Goal: Information Seeking & Learning: Find specific fact

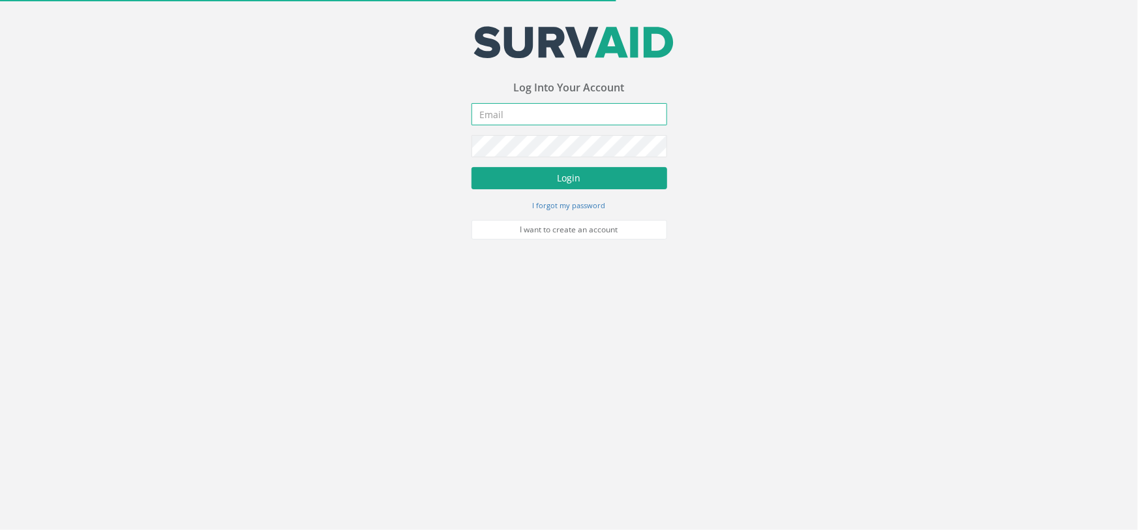
type input "[PERSON_NAME][EMAIL_ADDRESS][PERSON_NAME][DOMAIN_NAME]"
click at [566, 179] on button "Login" at bounding box center [570, 178] width 196 height 22
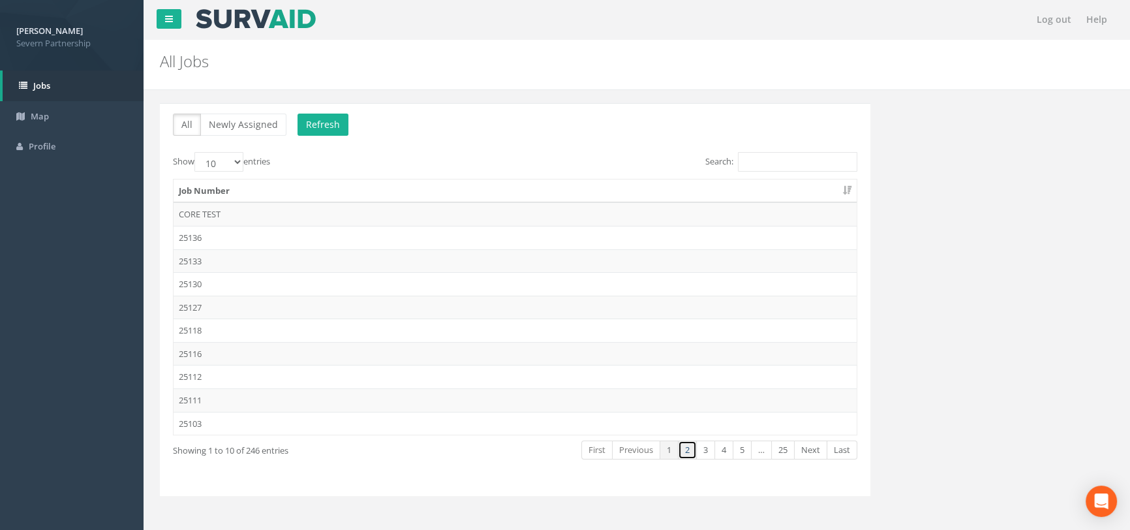
click at [684, 449] on link "2" at bounding box center [687, 449] width 19 height 19
click at [710, 450] on link "3" at bounding box center [705, 449] width 19 height 19
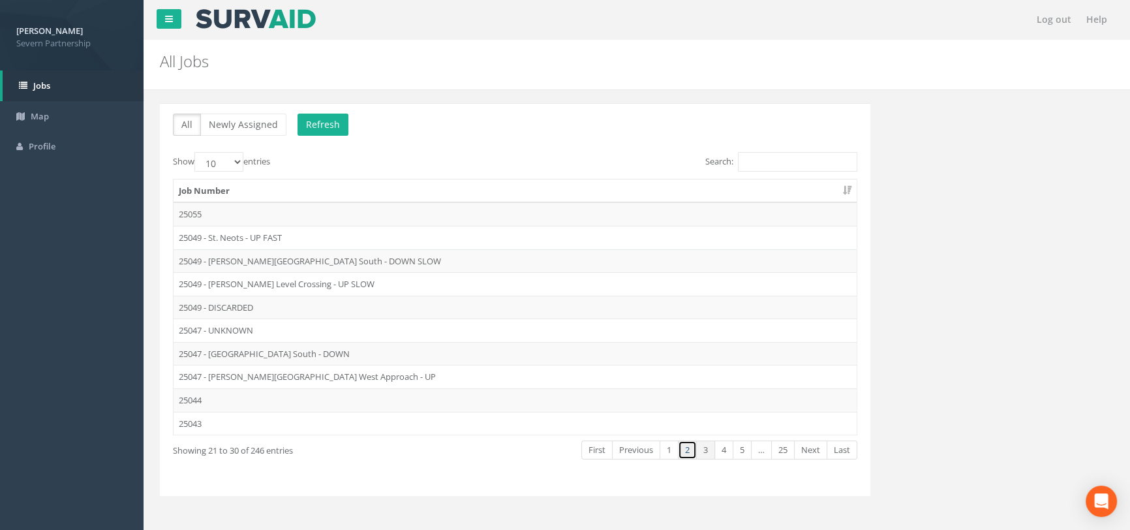
click at [683, 444] on link "2" at bounding box center [687, 449] width 19 height 19
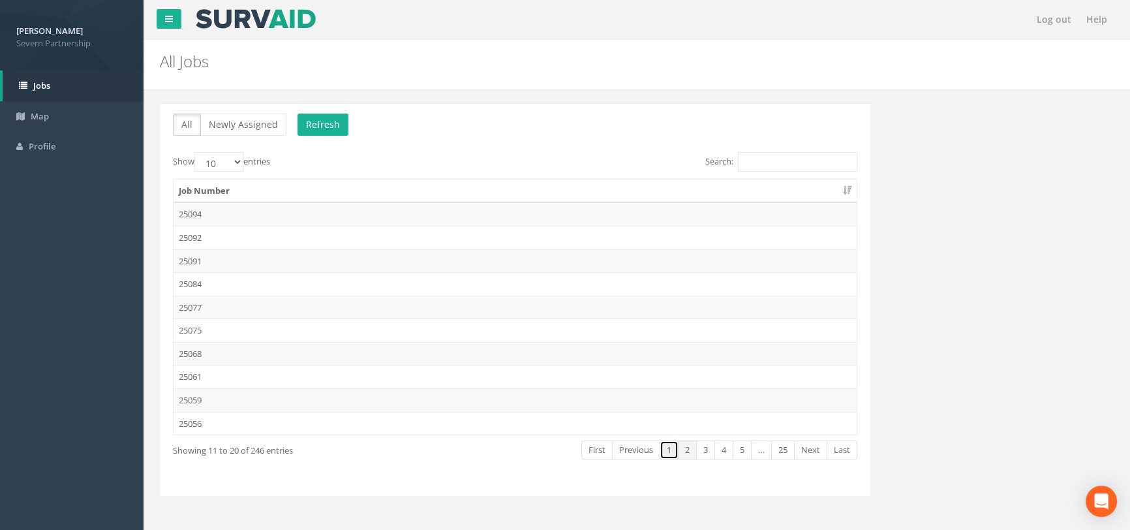
click at [669, 442] on link "1" at bounding box center [668, 449] width 19 height 19
click at [685, 447] on link "2" at bounding box center [687, 449] width 19 height 19
click at [699, 448] on link "3" at bounding box center [705, 449] width 19 height 19
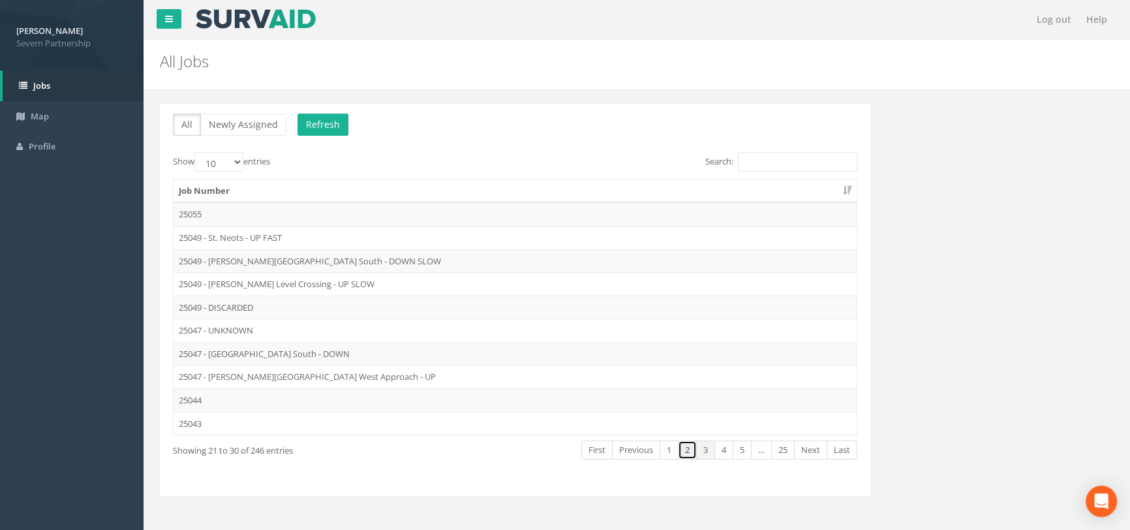
click at [689, 447] on link "2" at bounding box center [687, 449] width 19 height 19
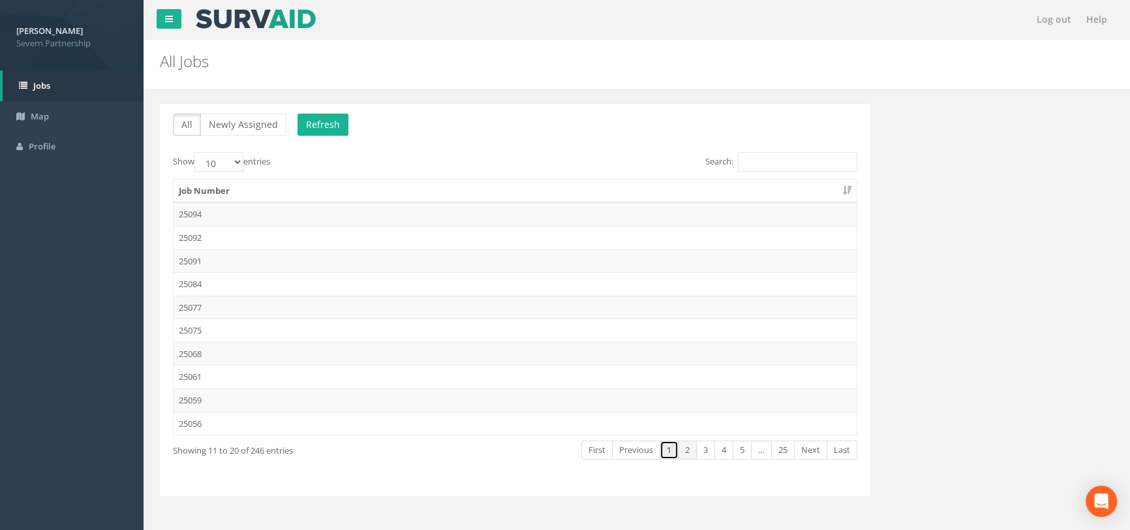
click at [671, 447] on link "1" at bounding box center [668, 449] width 19 height 19
click at [1002, 228] on div "All Newly Assigned Refresh Show 10 25 50 100 entries Search: Job Number CORE TE…" at bounding box center [636, 307] width 973 height 409
click at [362, 496] on div "All Newly Assigned Refresh Show 10 25 50 100 entries Search: Job Number CORE TE…" at bounding box center [515, 307] width 730 height 409
click at [689, 444] on link "2" at bounding box center [687, 449] width 19 height 19
click at [666, 454] on link "1" at bounding box center [668, 449] width 19 height 19
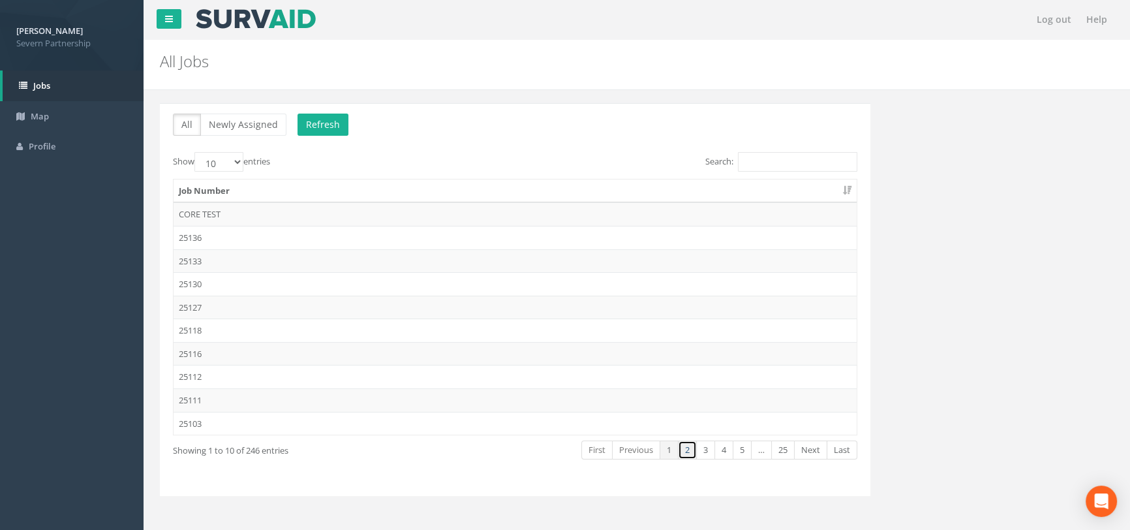
click at [685, 451] on link "2" at bounding box center [687, 449] width 19 height 19
click at [232, 261] on td "25091" at bounding box center [515, 260] width 683 height 23
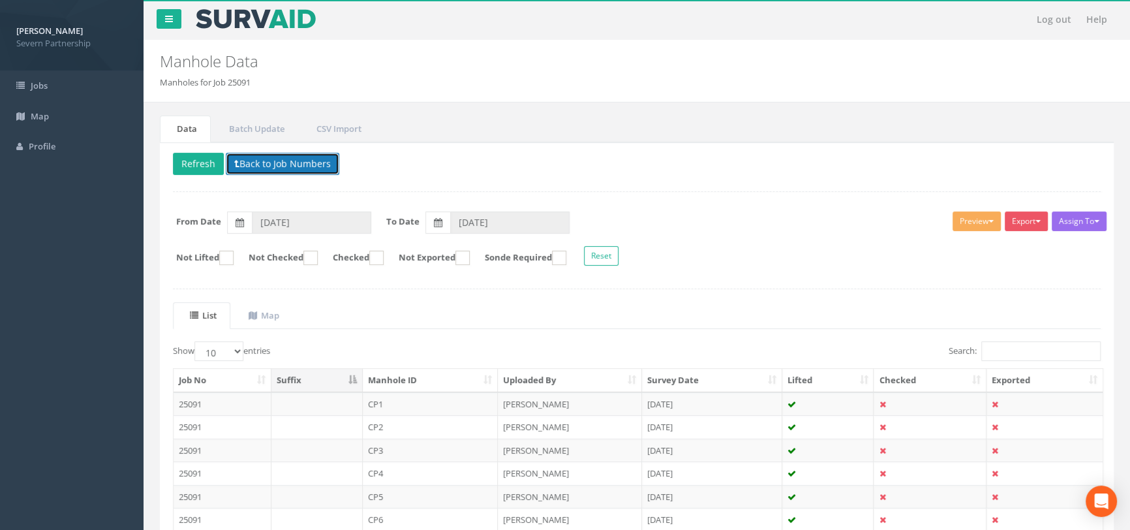
click at [295, 161] on button "Back to Job Numbers" at bounding box center [283, 164] width 114 height 22
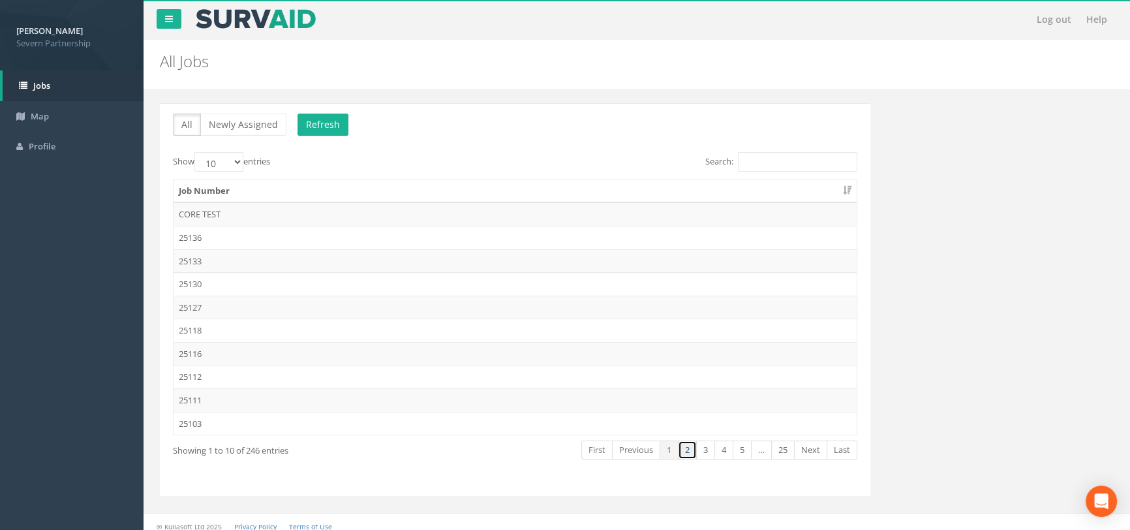
click at [682, 451] on link "2" at bounding box center [687, 449] width 19 height 19
click at [703, 451] on link "3" at bounding box center [705, 449] width 19 height 19
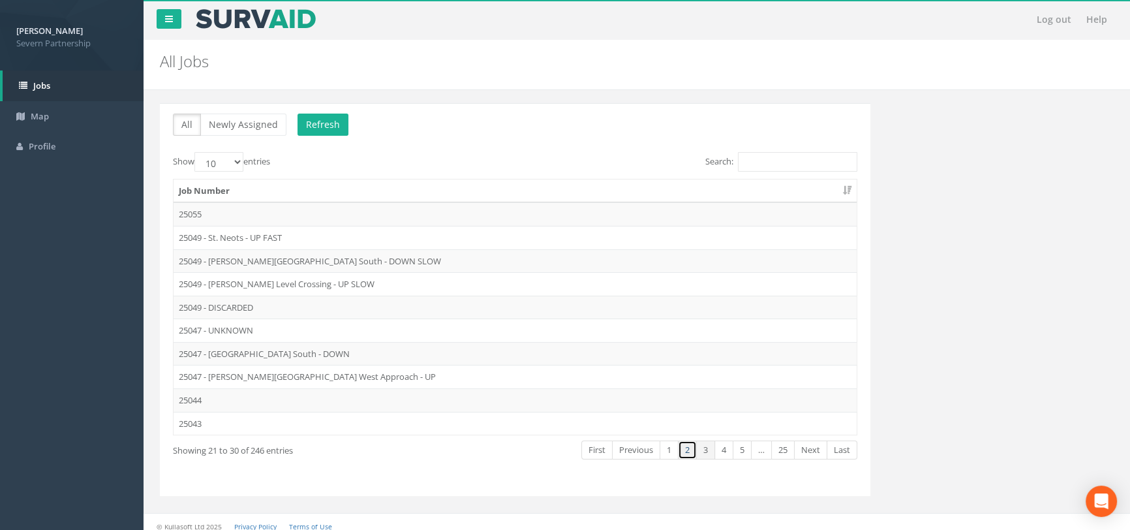
click at [684, 449] on link "2" at bounding box center [687, 449] width 19 height 19
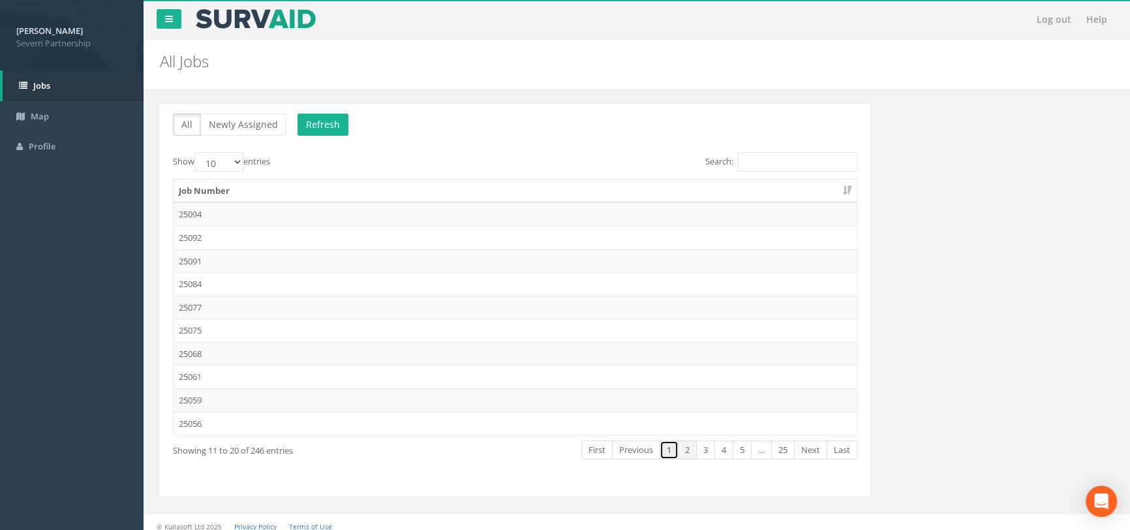
click at [671, 447] on link "1" at bounding box center [668, 449] width 19 height 19
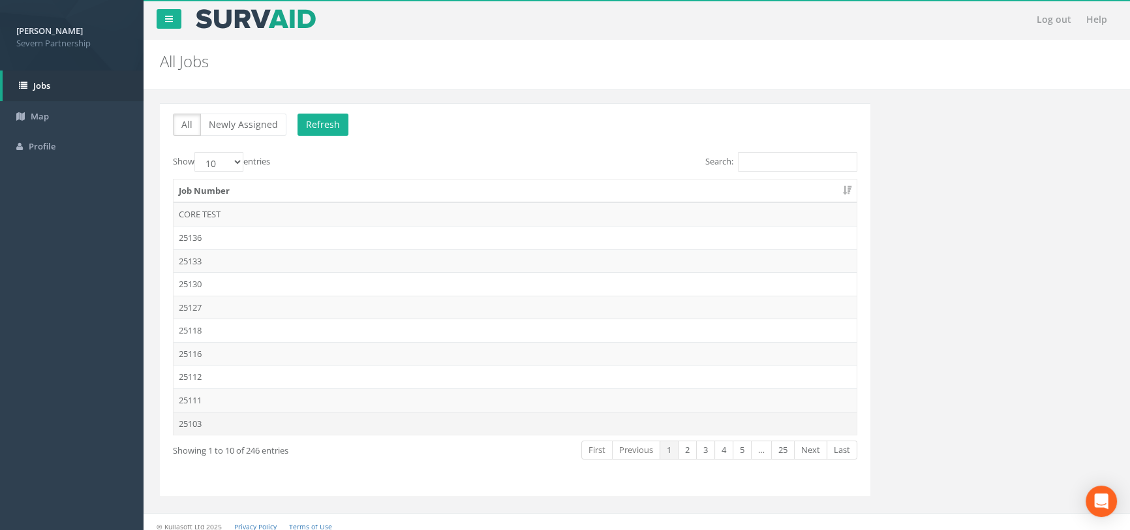
click at [232, 415] on td "25103" at bounding box center [515, 423] width 683 height 23
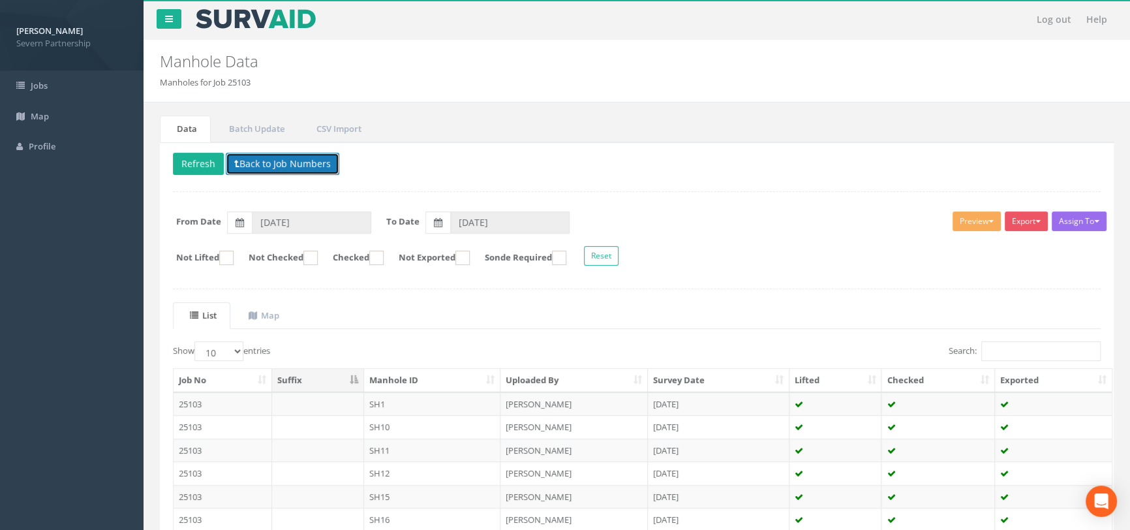
click at [254, 157] on button "Back to Job Numbers" at bounding box center [283, 164] width 114 height 22
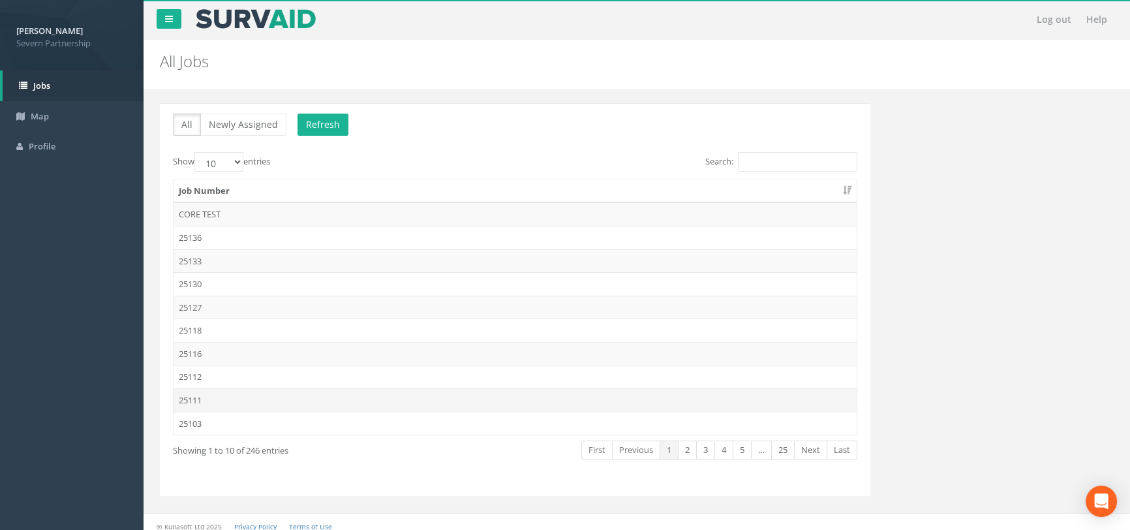
click at [221, 400] on td "25111" at bounding box center [515, 399] width 683 height 23
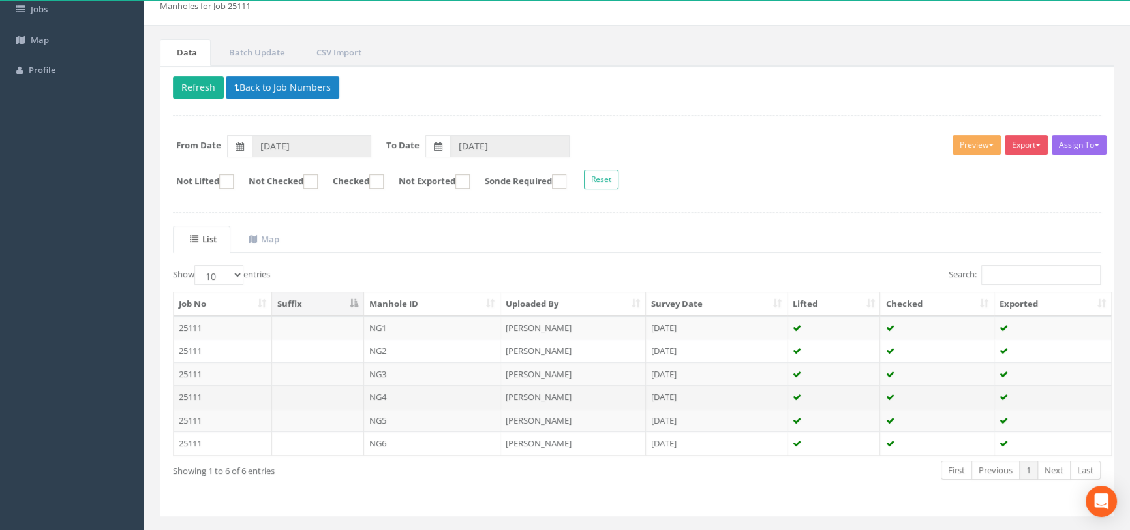
scroll to position [104, 0]
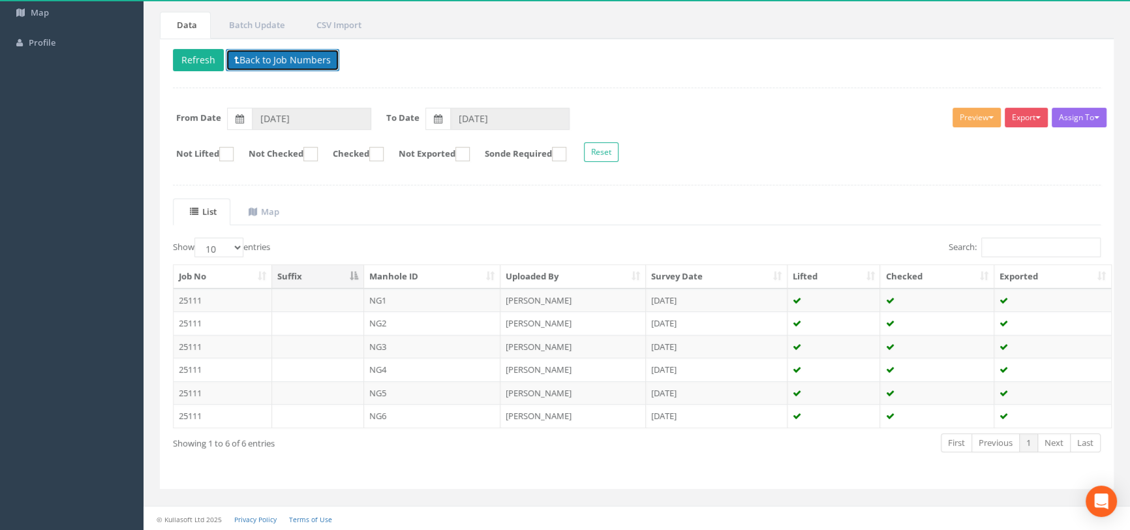
click at [267, 61] on button "Back to Job Numbers" at bounding box center [283, 60] width 114 height 22
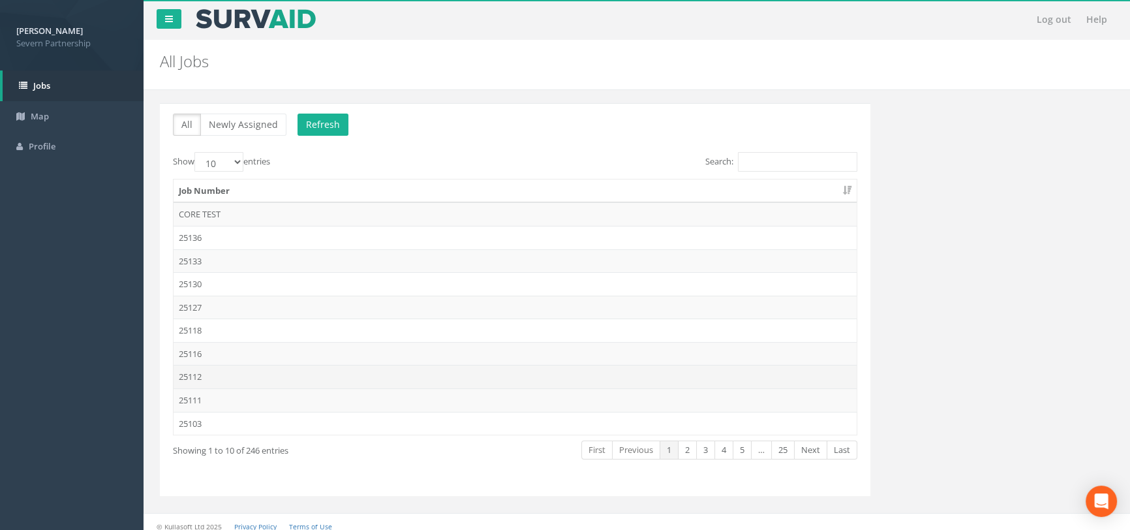
click at [210, 376] on td "25112" at bounding box center [515, 376] width 683 height 23
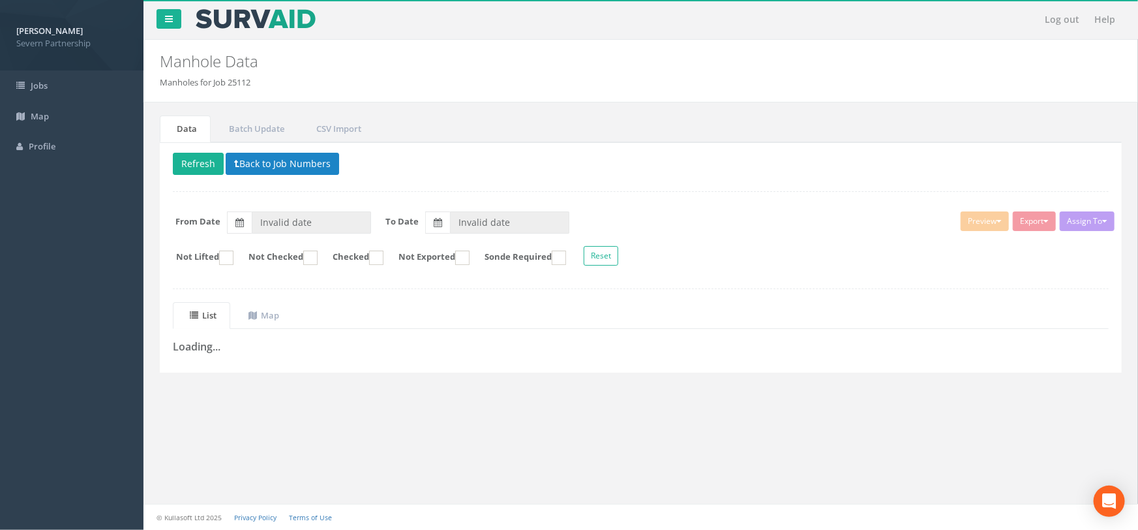
type input "[DATE]"
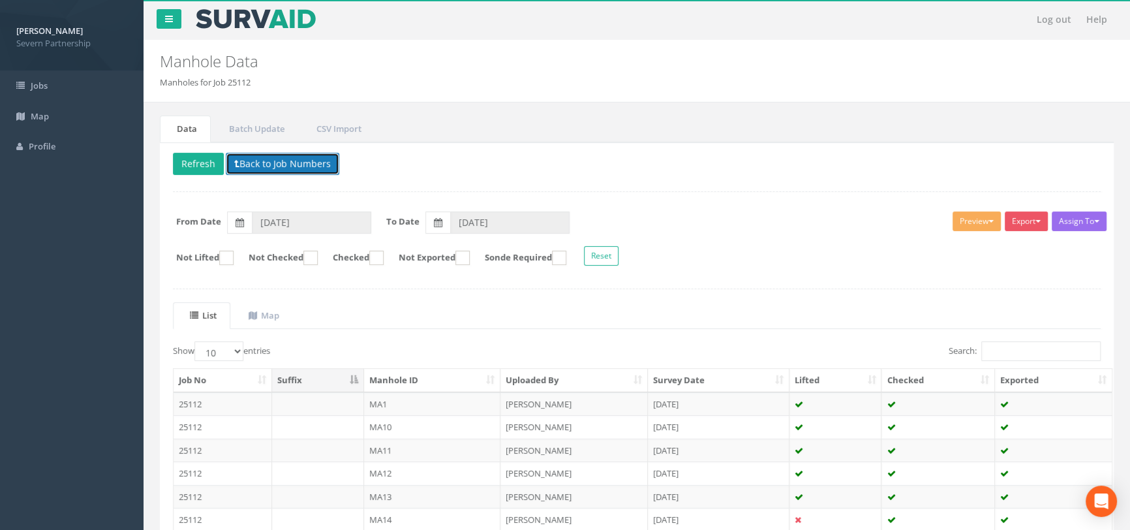
click at [275, 156] on button "Back to Job Numbers" at bounding box center [283, 164] width 114 height 22
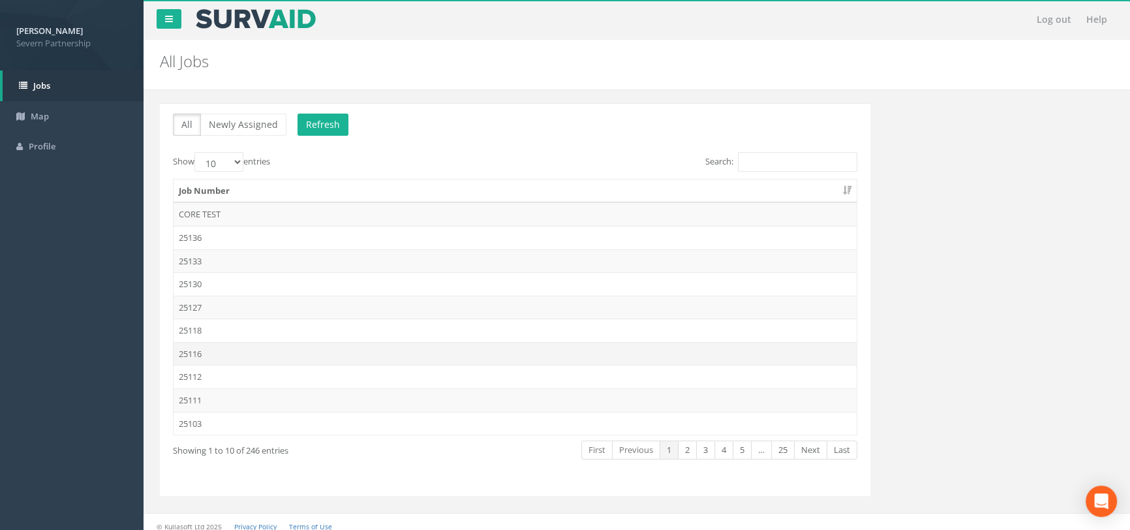
click at [223, 356] on td "25116" at bounding box center [515, 353] width 683 height 23
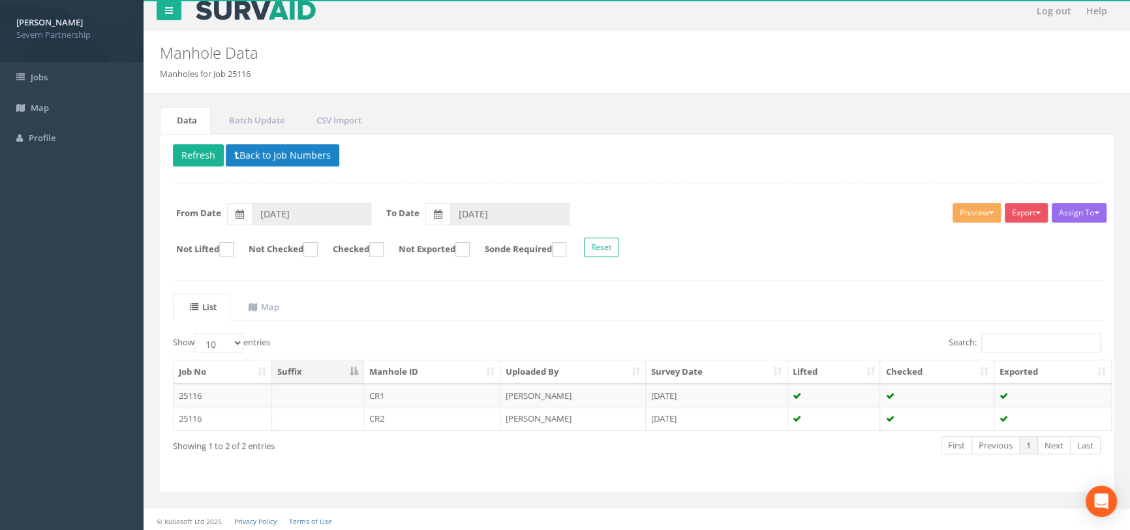
scroll to position [11, 0]
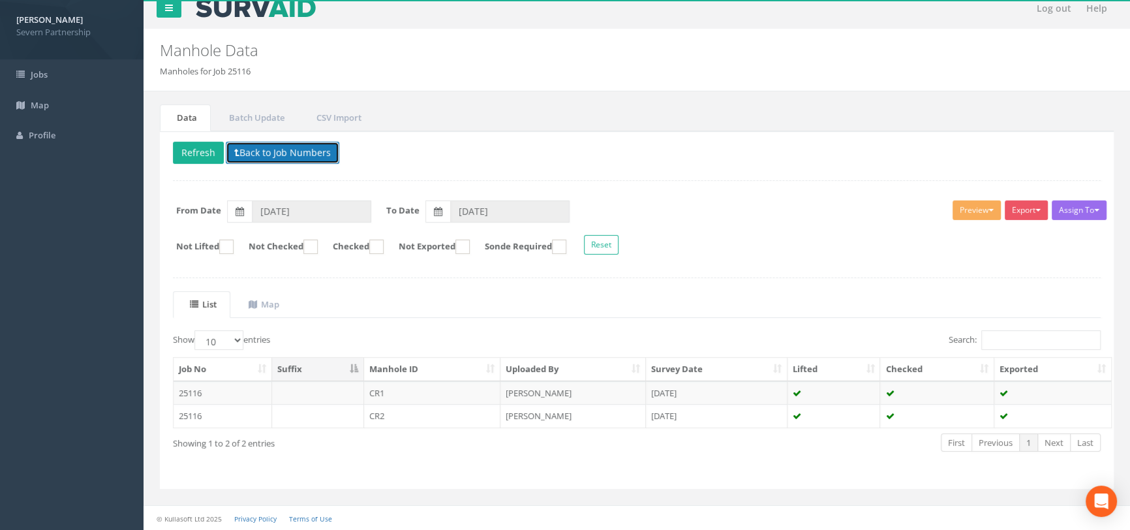
click at [263, 147] on button "Back to Job Numbers" at bounding box center [283, 153] width 114 height 22
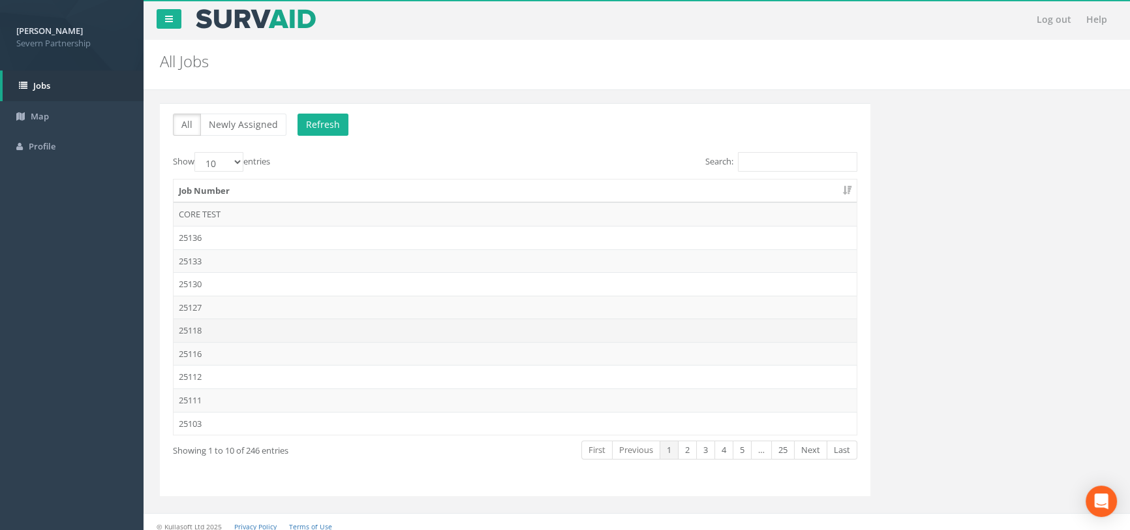
click at [213, 326] on td "25118" at bounding box center [515, 329] width 683 height 23
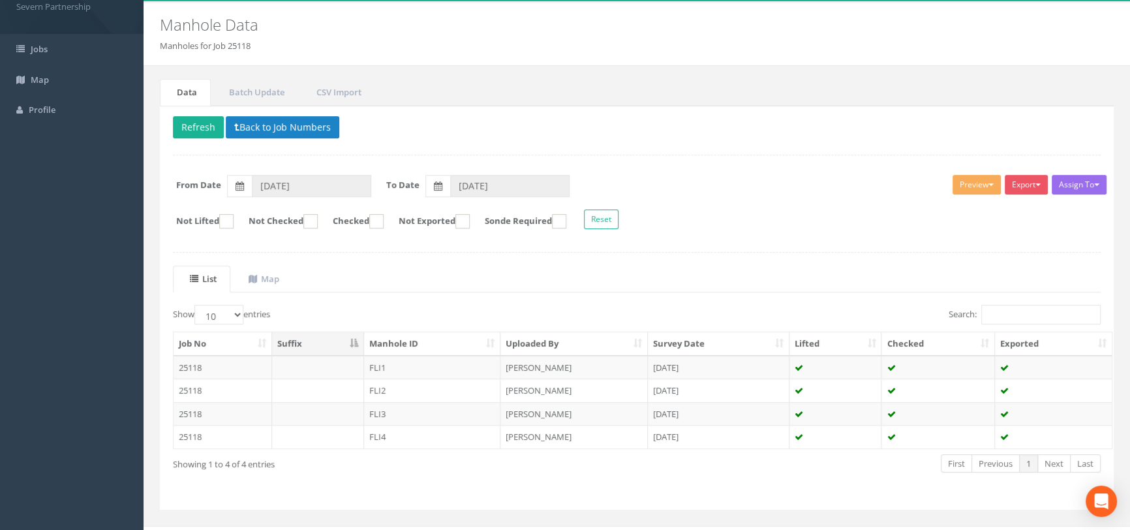
scroll to position [57, 0]
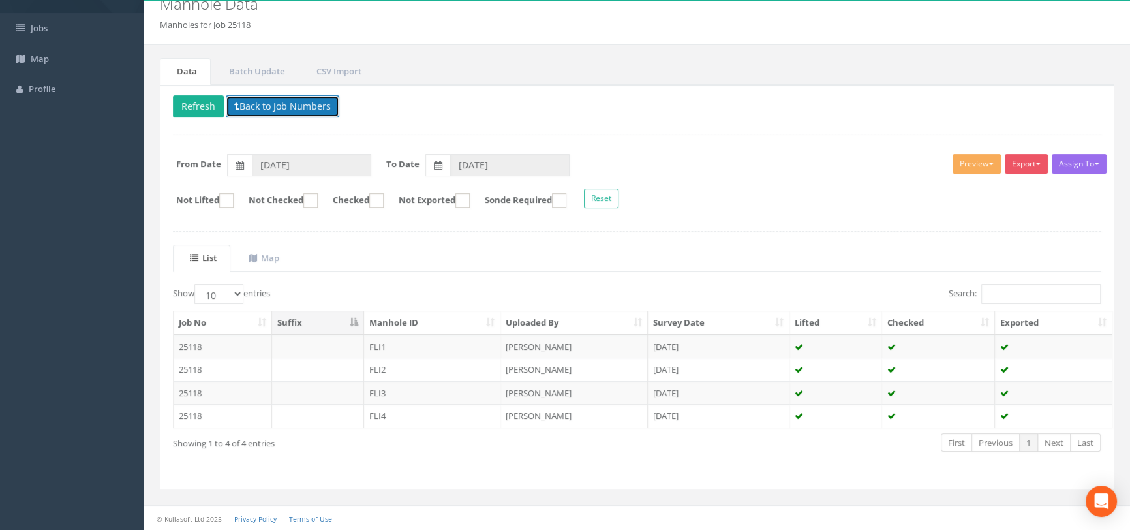
click at [290, 95] on button "Back to Job Numbers" at bounding box center [283, 106] width 114 height 22
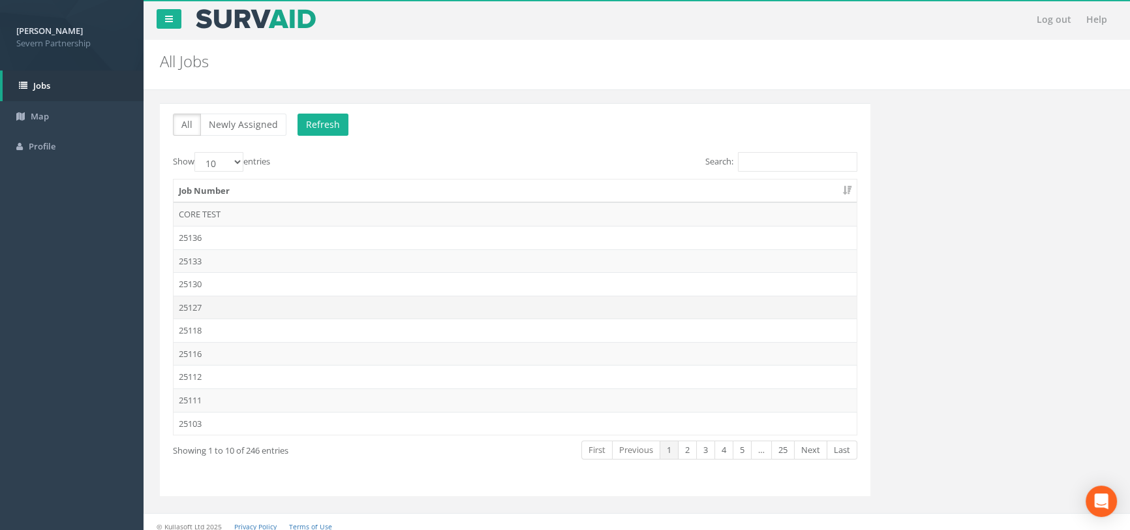
click at [219, 307] on td "25127" at bounding box center [515, 306] width 683 height 23
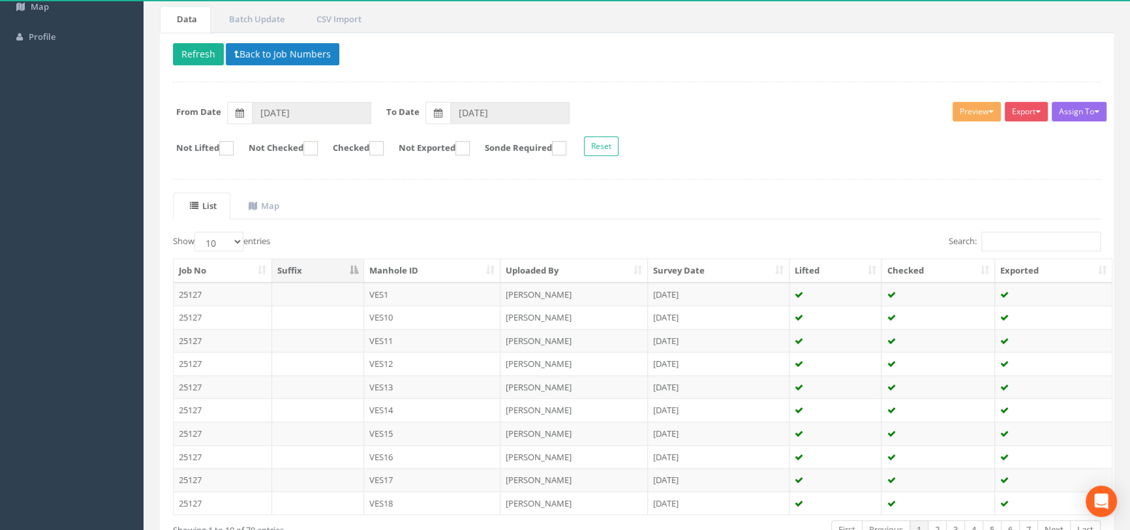
scroll to position [196, 0]
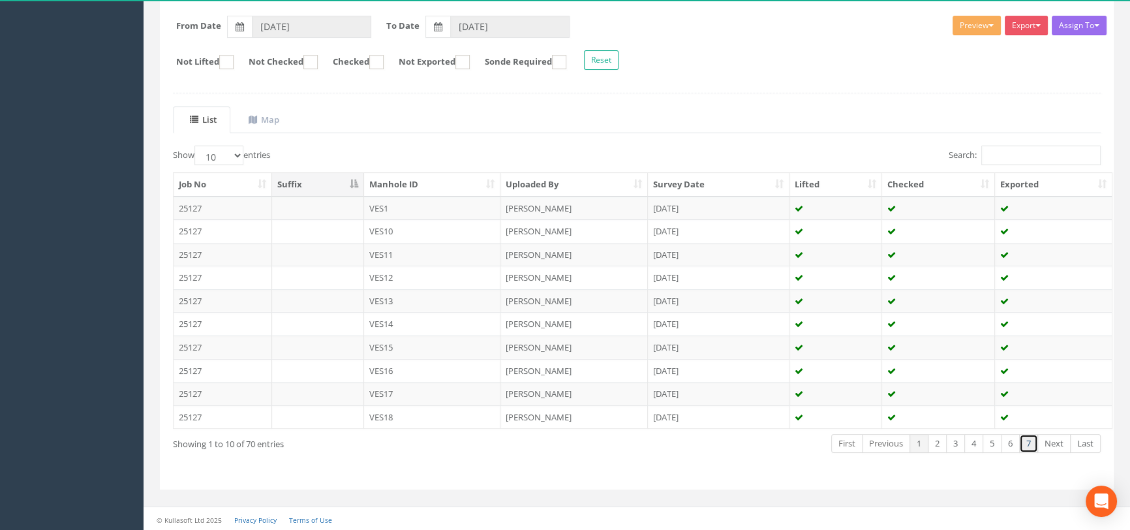
click at [1028, 438] on link "7" at bounding box center [1028, 443] width 19 height 19
click at [1012, 443] on link "6" at bounding box center [1010, 443] width 19 height 19
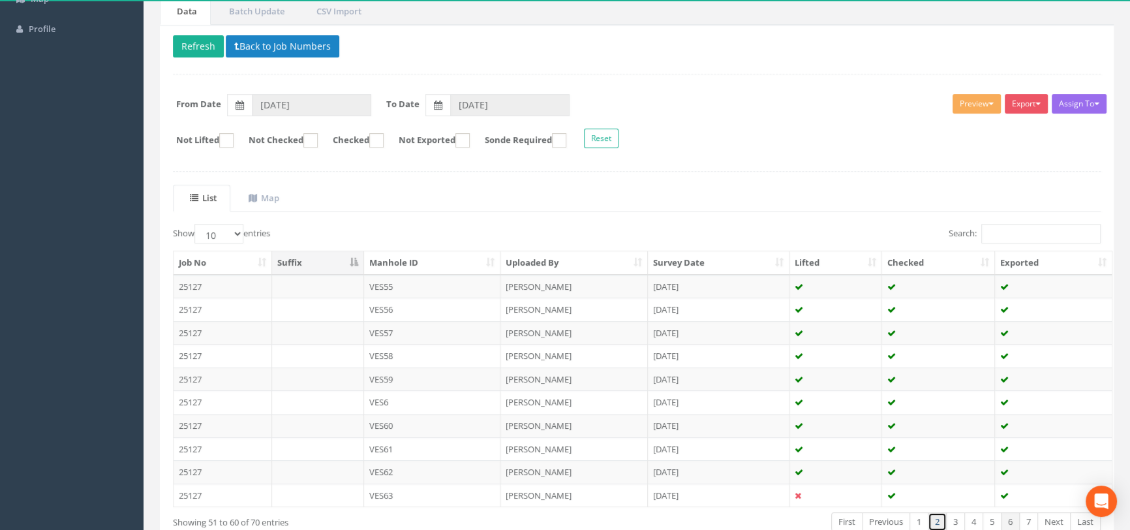
scroll to position [0, 0]
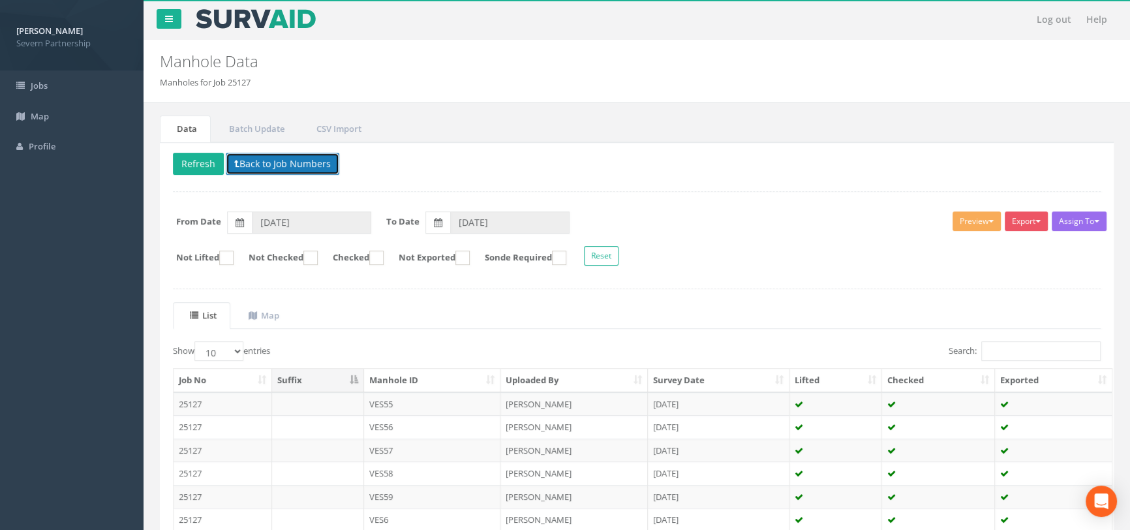
click at [248, 154] on button "Back to Job Numbers" at bounding box center [283, 164] width 114 height 22
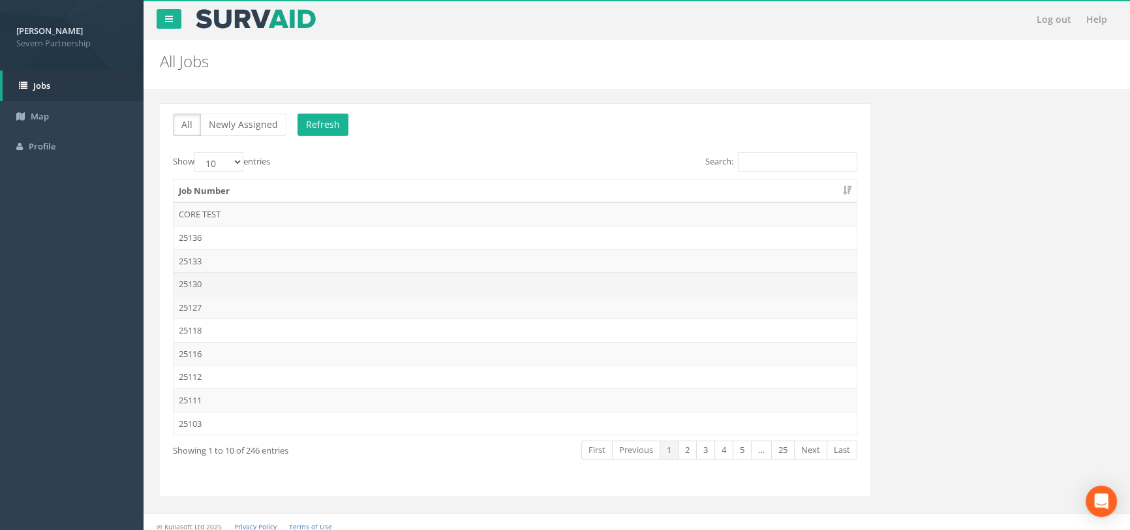
click at [207, 277] on td "25130" at bounding box center [515, 283] width 683 height 23
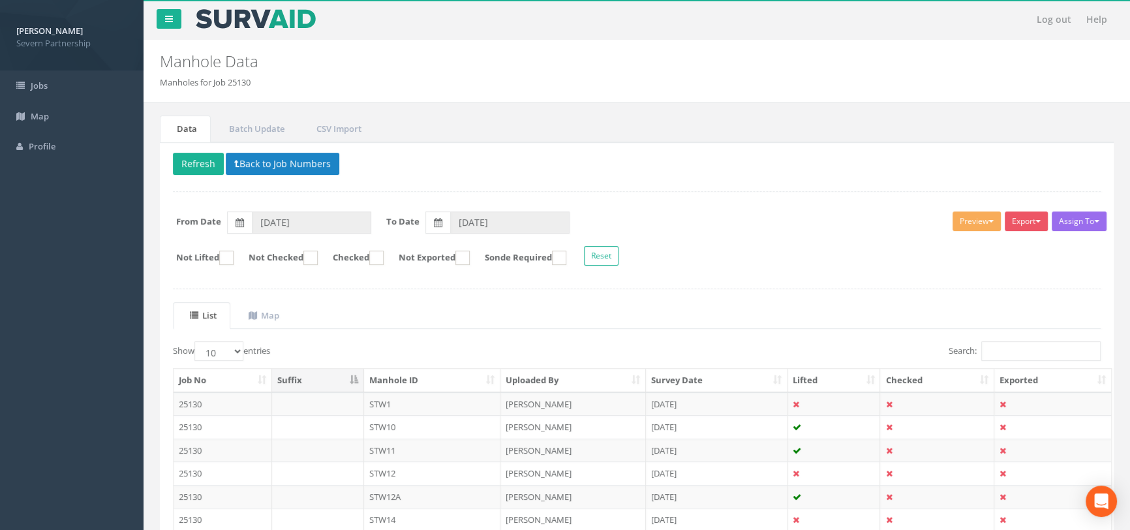
scroll to position [196, 0]
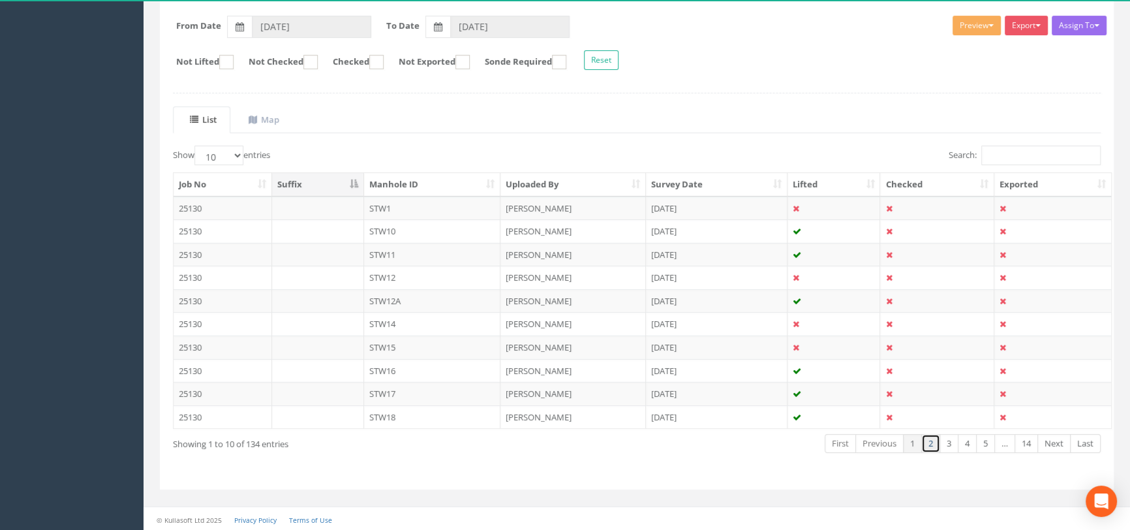
click at [928, 445] on link "2" at bounding box center [930, 443] width 19 height 19
click at [958, 444] on link "3" at bounding box center [948, 443] width 19 height 19
click at [989, 444] on link "5" at bounding box center [985, 443] width 19 height 19
click at [1008, 442] on link "…" at bounding box center [1004, 443] width 21 height 19
click at [1020, 445] on link "14" at bounding box center [1025, 443] width 23 height 19
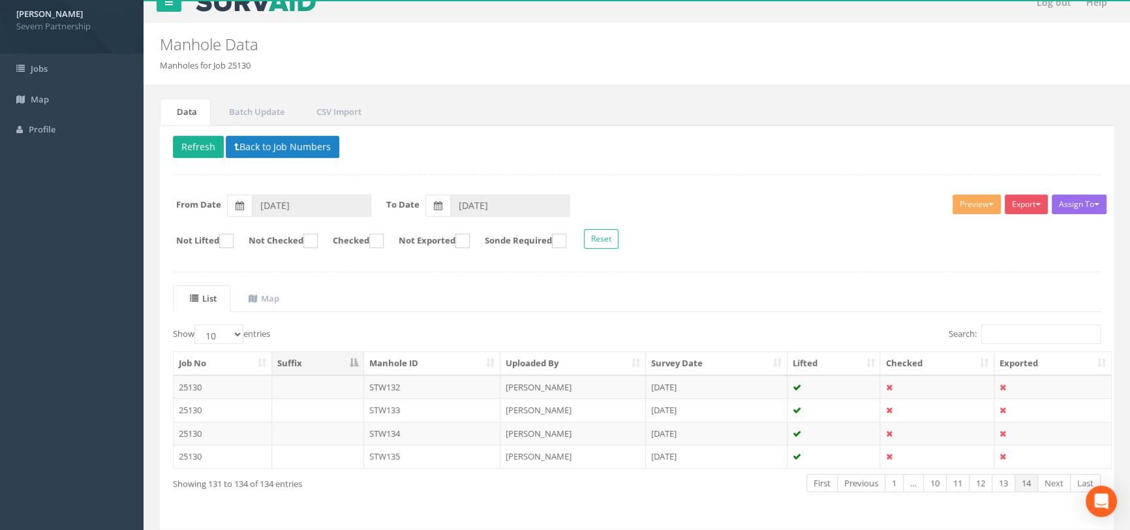
scroll to position [0, 0]
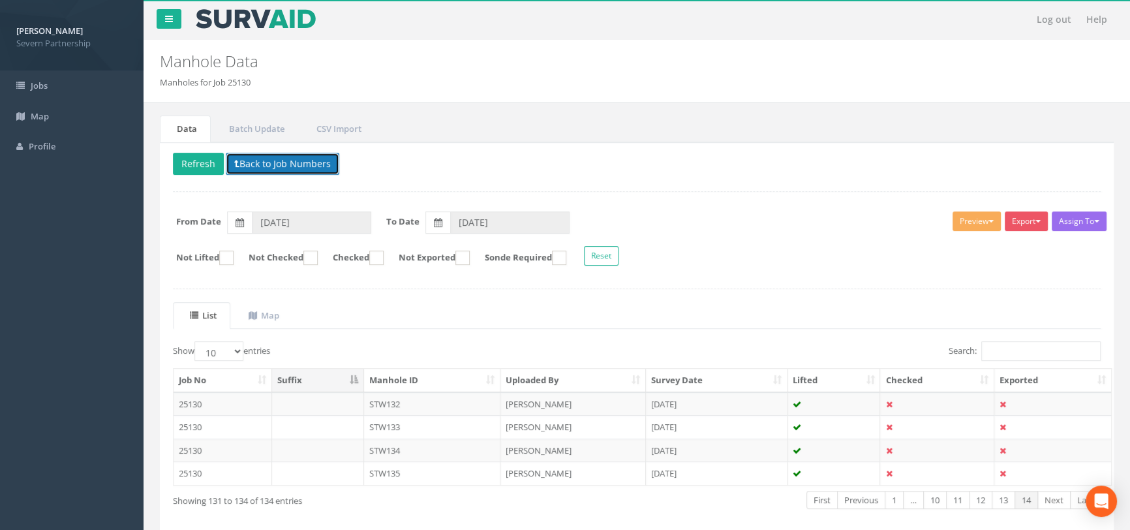
click at [256, 158] on button "Back to Job Numbers" at bounding box center [283, 164] width 114 height 22
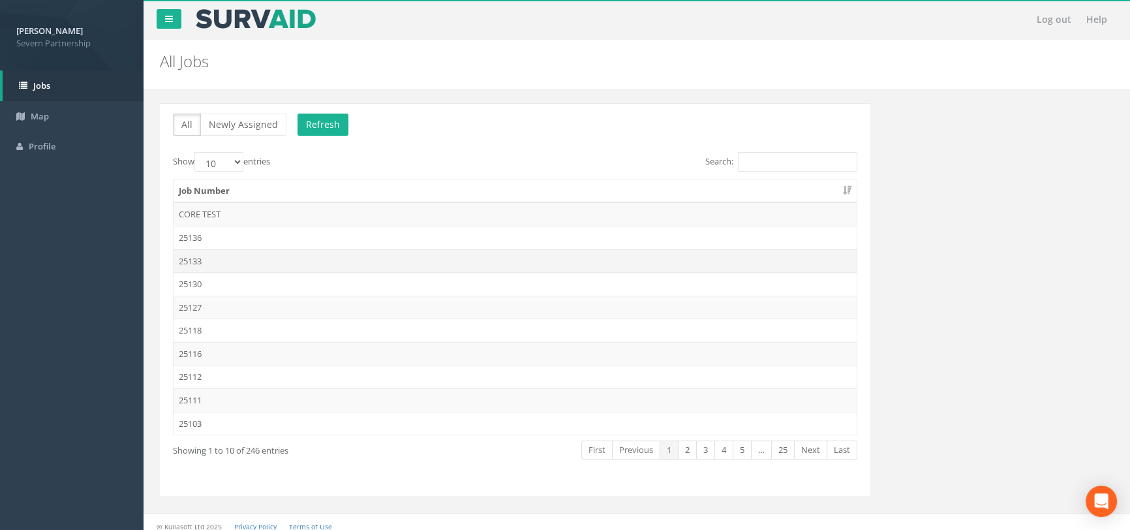
click at [231, 259] on td "25133" at bounding box center [515, 260] width 683 height 23
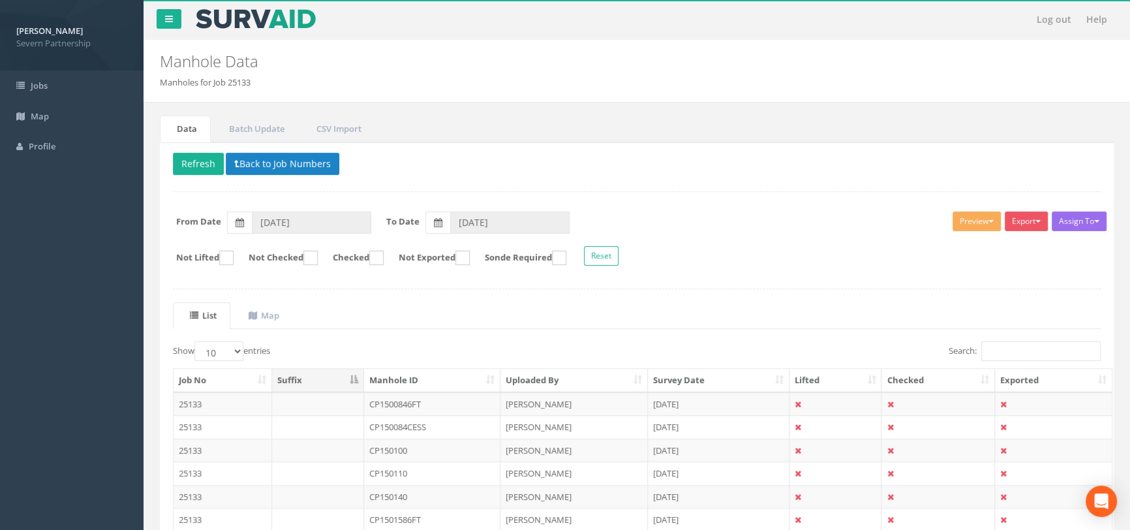
click at [286, 149] on div "Delete Refresh Back to Job Numbers Assign To No Companies Added Export SP Manho…" at bounding box center [637, 367] width 954 height 451
click at [286, 159] on button "Back to Job Numbers" at bounding box center [283, 164] width 114 height 22
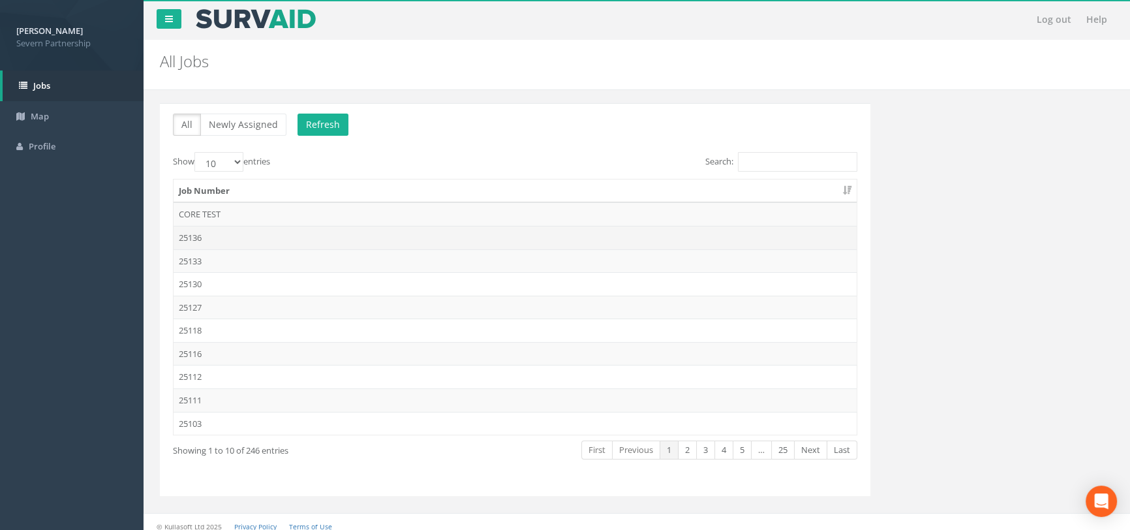
click at [220, 243] on td "25136" at bounding box center [515, 237] width 683 height 23
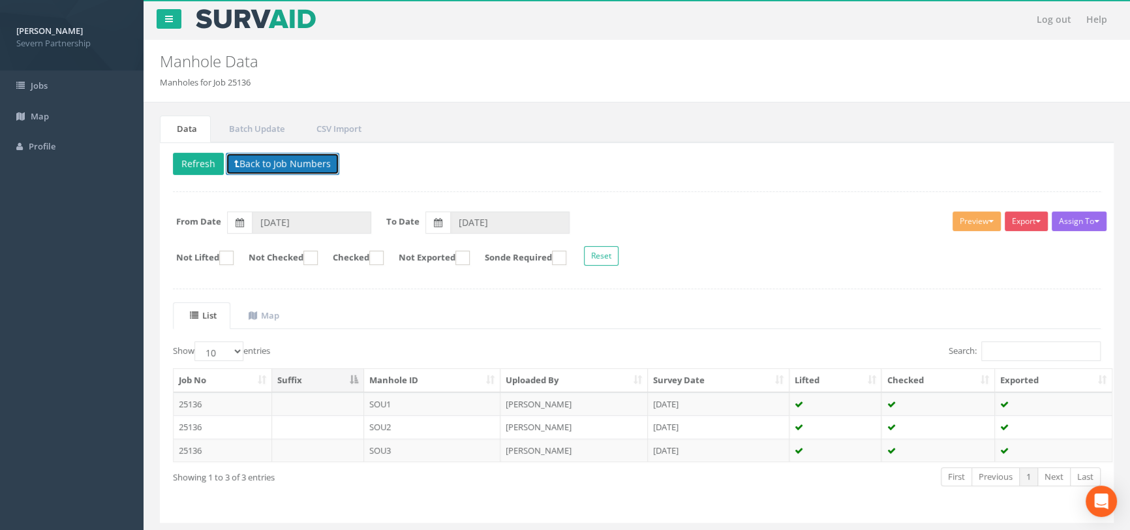
click at [261, 159] on button "Back to Job Numbers" at bounding box center [283, 164] width 114 height 22
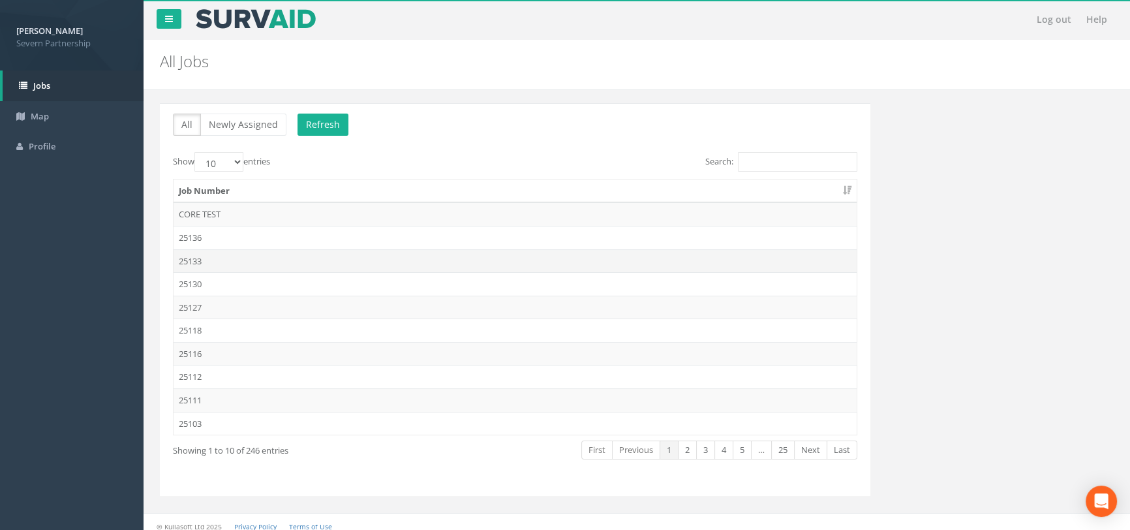
click at [217, 257] on td "25133" at bounding box center [515, 260] width 683 height 23
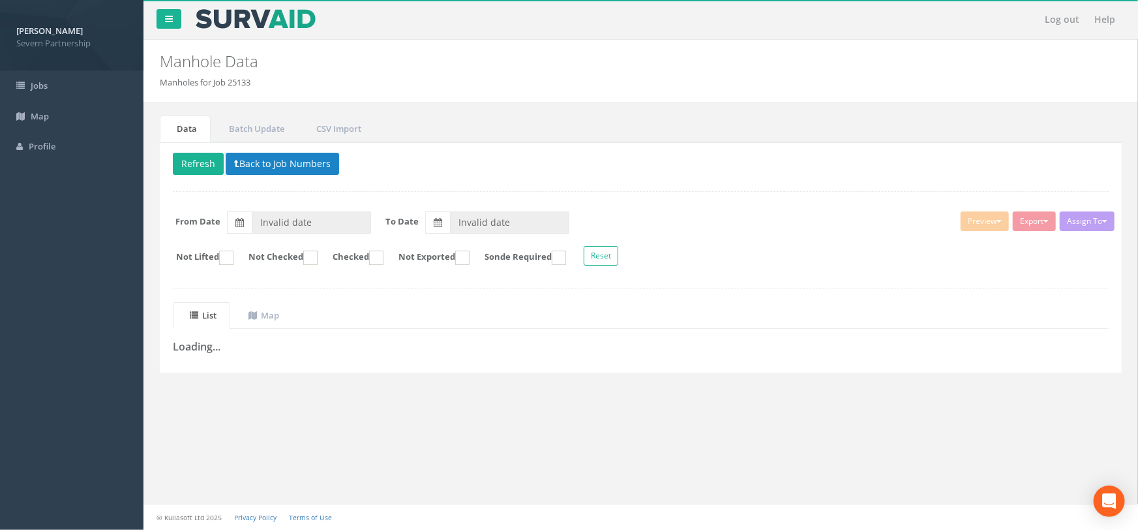
type input "[DATE]"
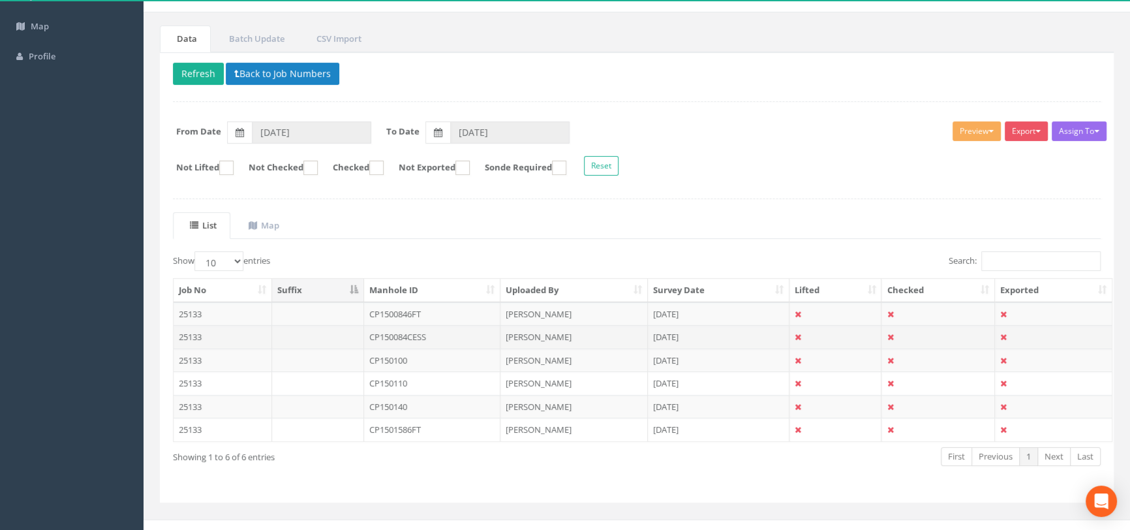
scroll to position [104, 0]
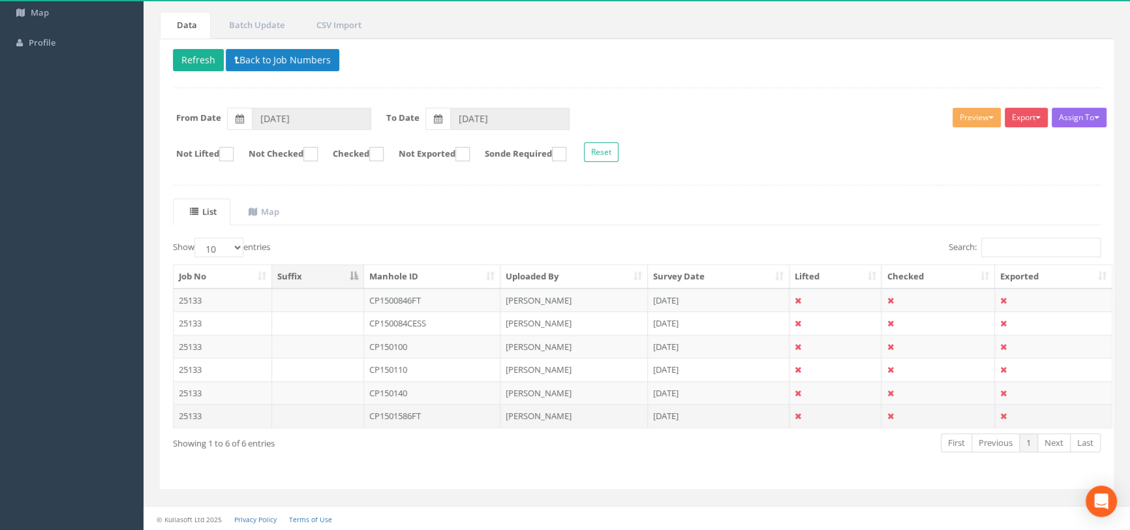
click at [417, 421] on td "CP1501586FT" at bounding box center [432, 415] width 137 height 23
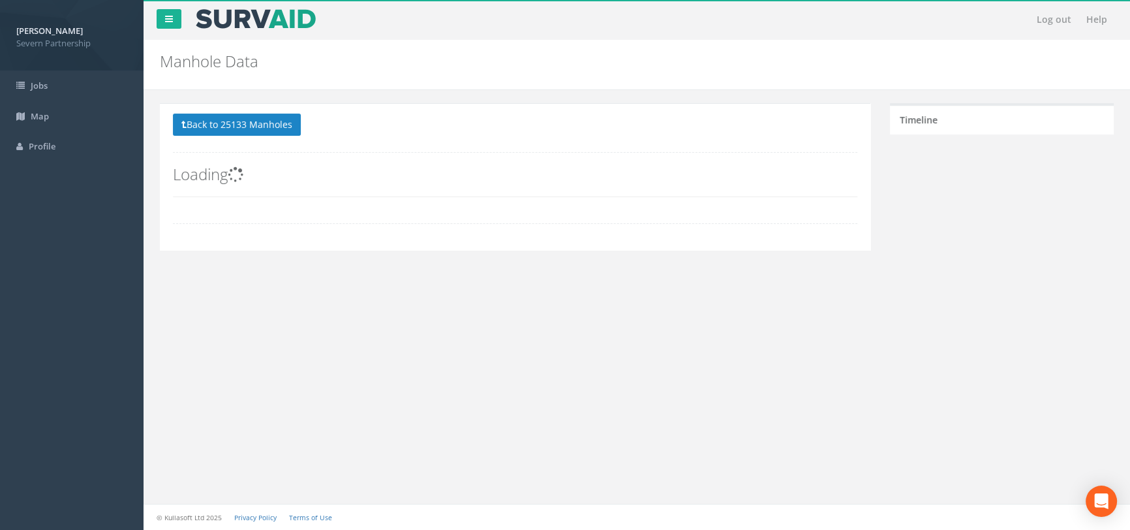
scroll to position [0, 0]
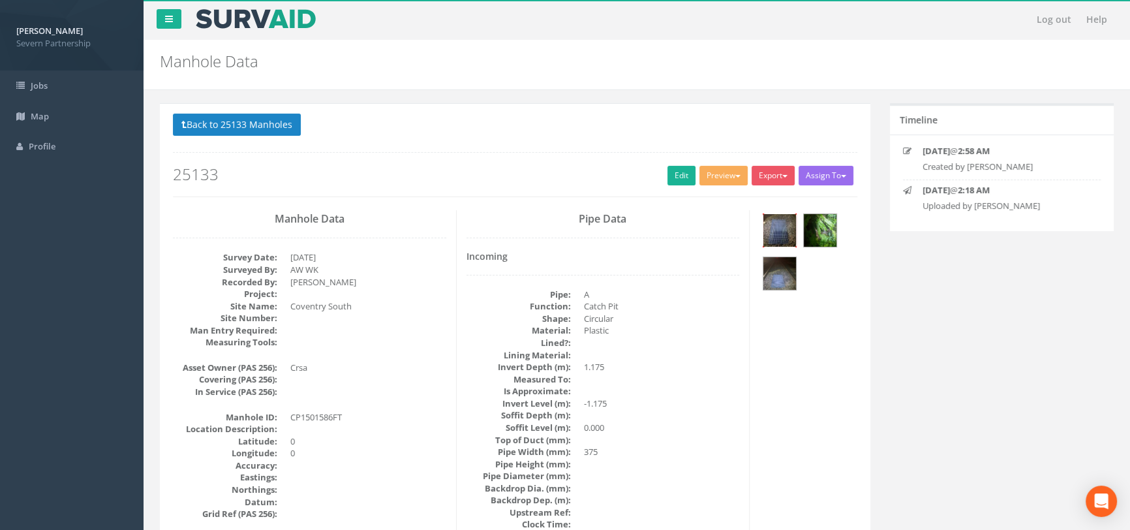
click at [789, 228] on img at bounding box center [779, 230] width 33 height 33
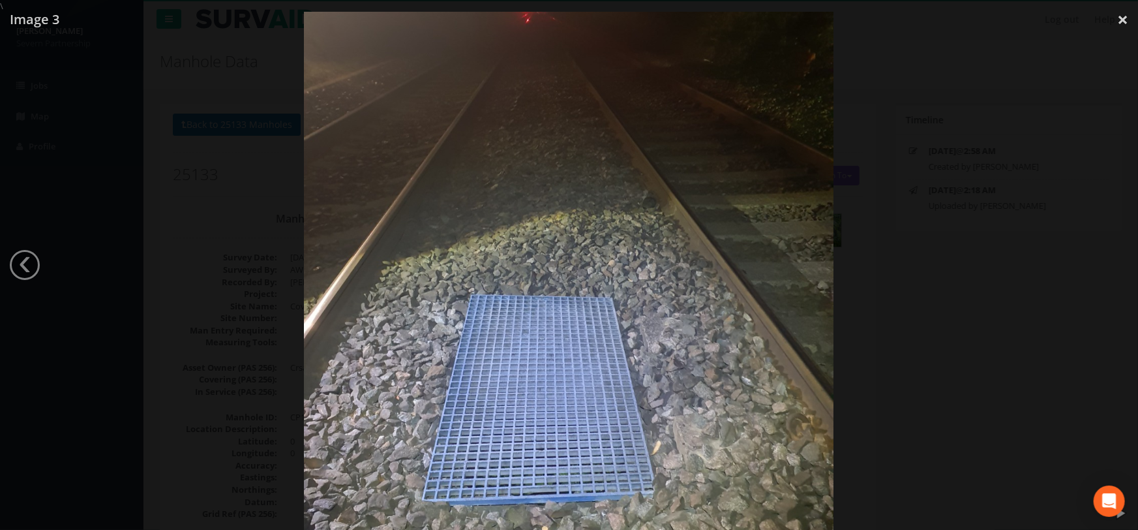
click at [980, 277] on div at bounding box center [569, 277] width 1138 height 530
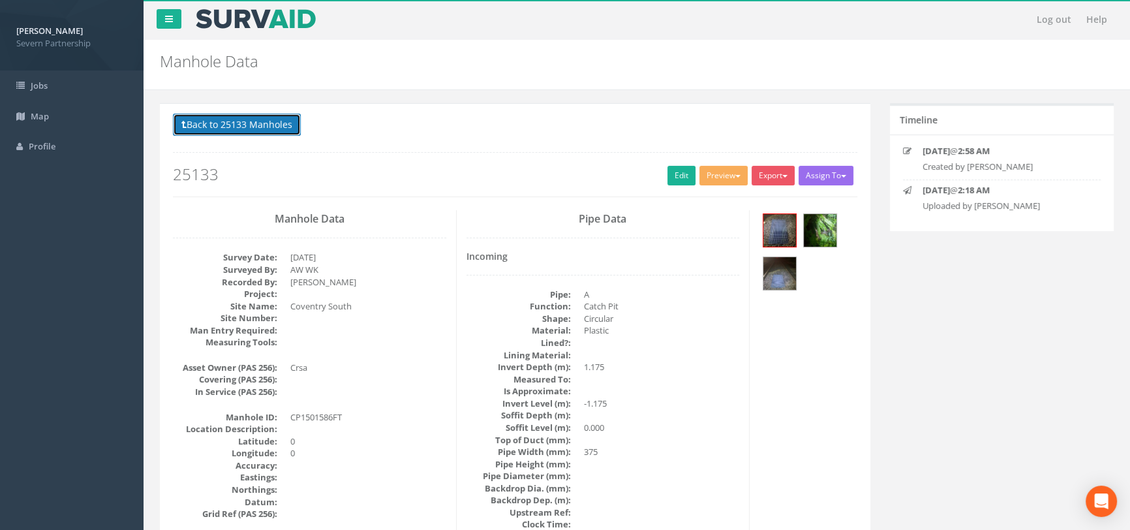
click at [274, 122] on button "Back to 25133 Manholes" at bounding box center [237, 125] width 128 height 22
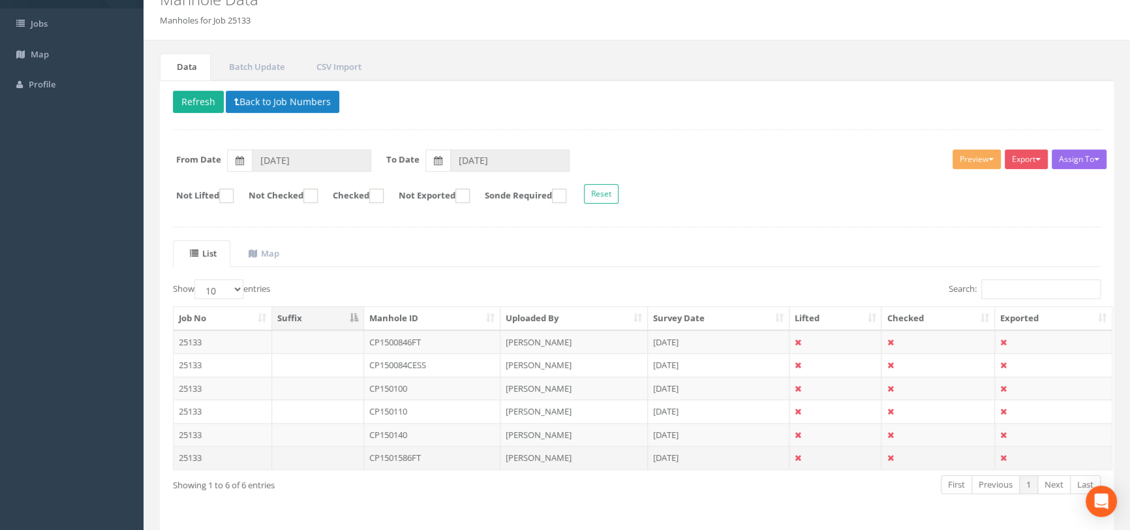
scroll to position [104, 0]
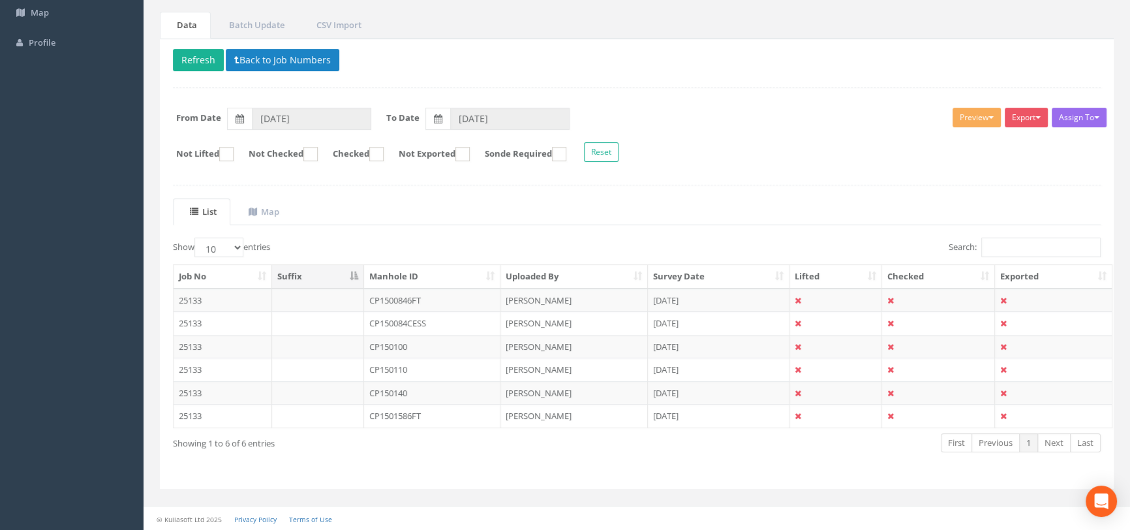
click at [457, 416] on td "CP1501586FT" at bounding box center [432, 415] width 137 height 23
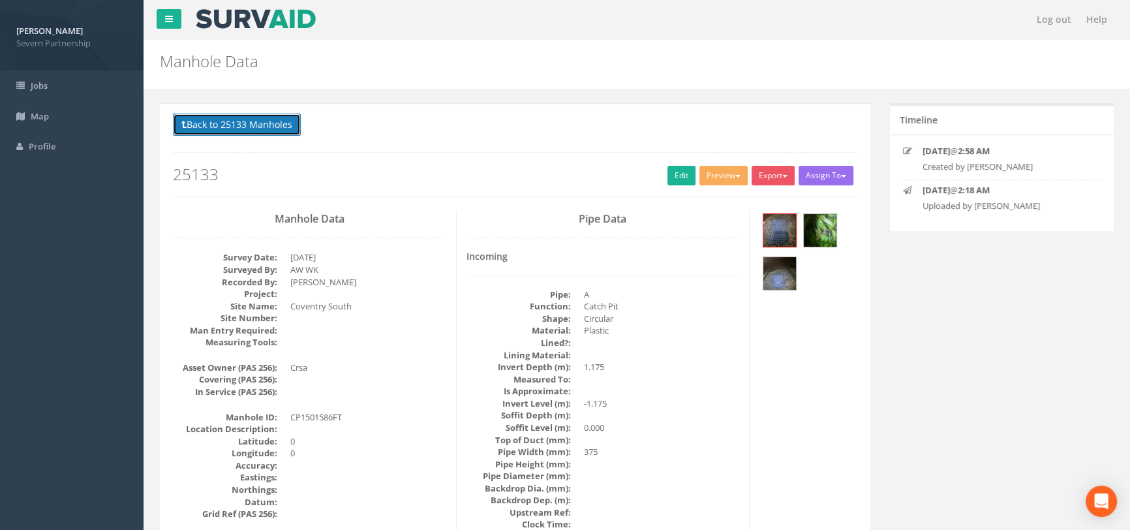
click at [259, 124] on button "Back to 25133 Manholes" at bounding box center [237, 125] width 128 height 22
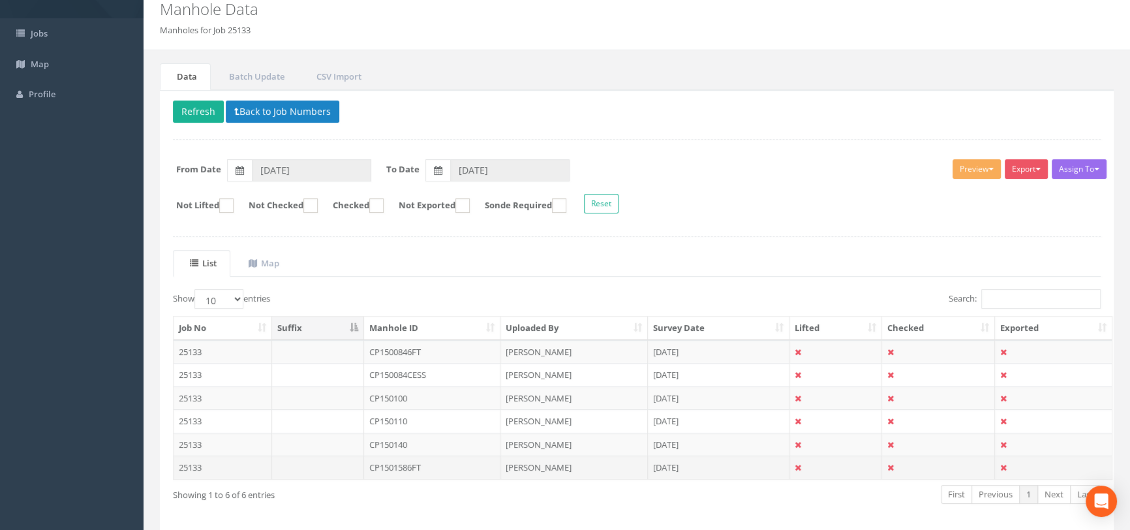
scroll to position [104, 0]
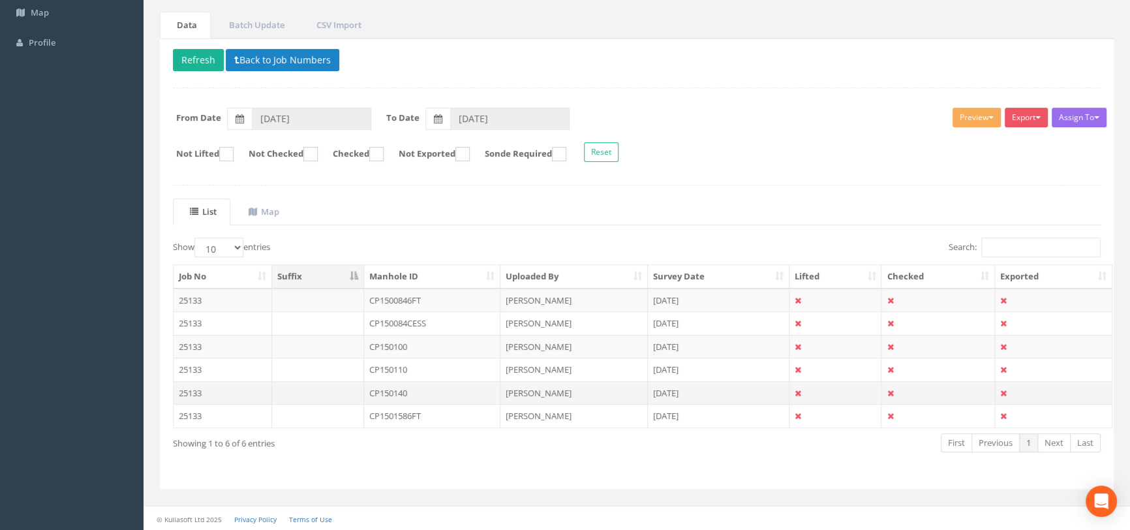
click at [401, 389] on td "CP150140" at bounding box center [432, 392] width 137 height 23
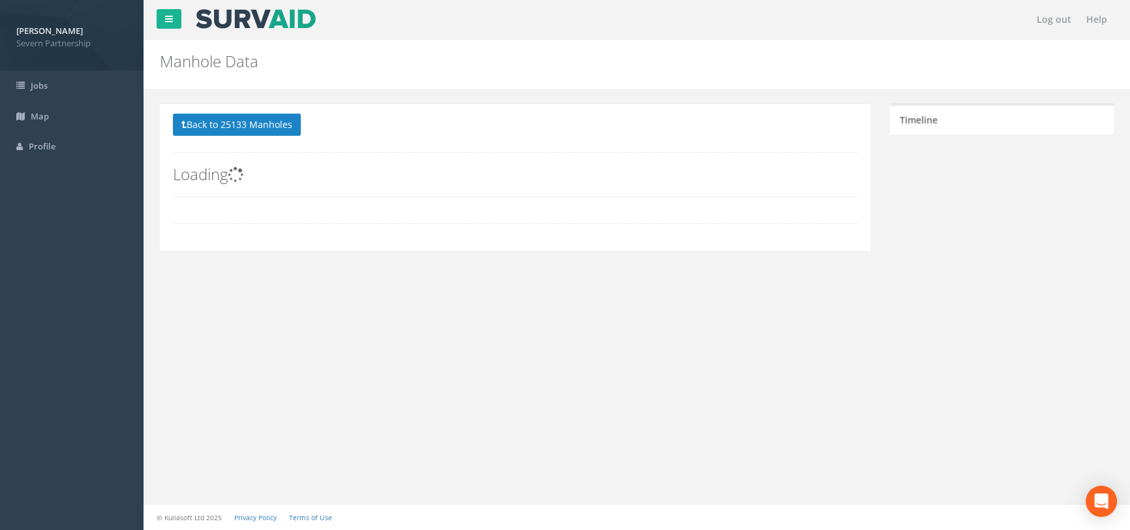
scroll to position [0, 0]
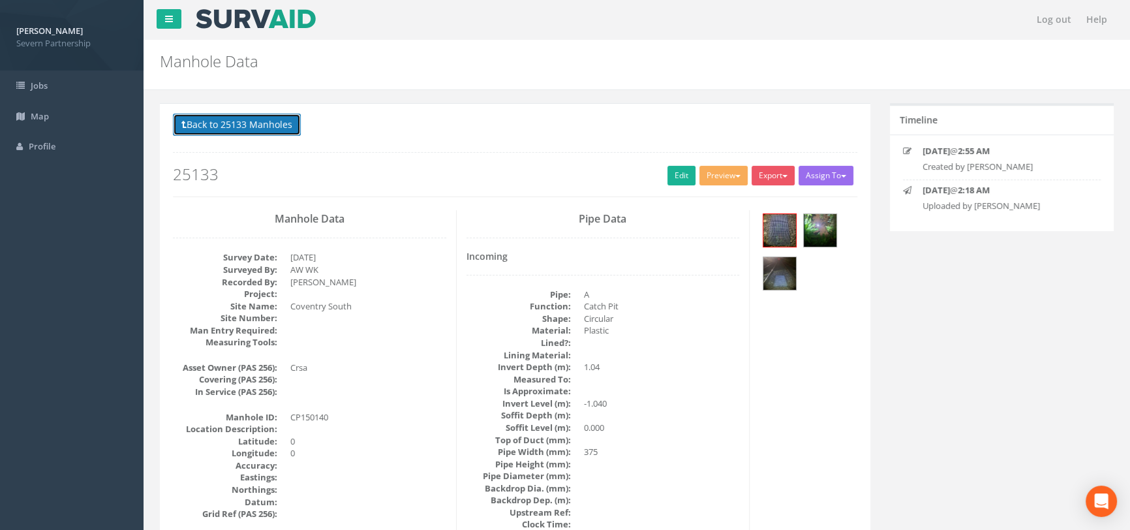
click at [288, 123] on button "Back to 25133 Manholes" at bounding box center [237, 125] width 128 height 22
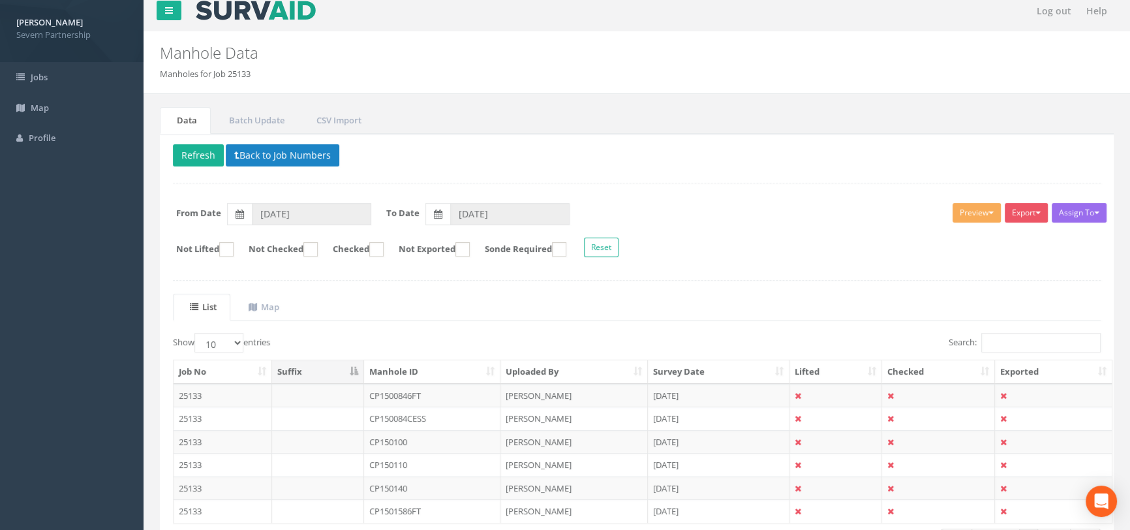
scroll to position [104, 0]
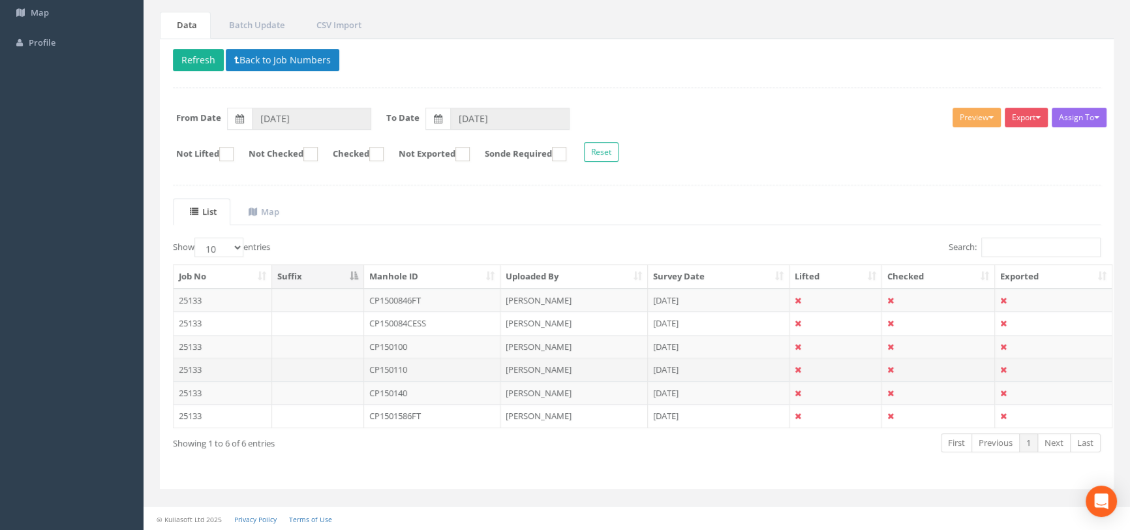
click at [405, 361] on td "CP150110" at bounding box center [432, 368] width 137 height 23
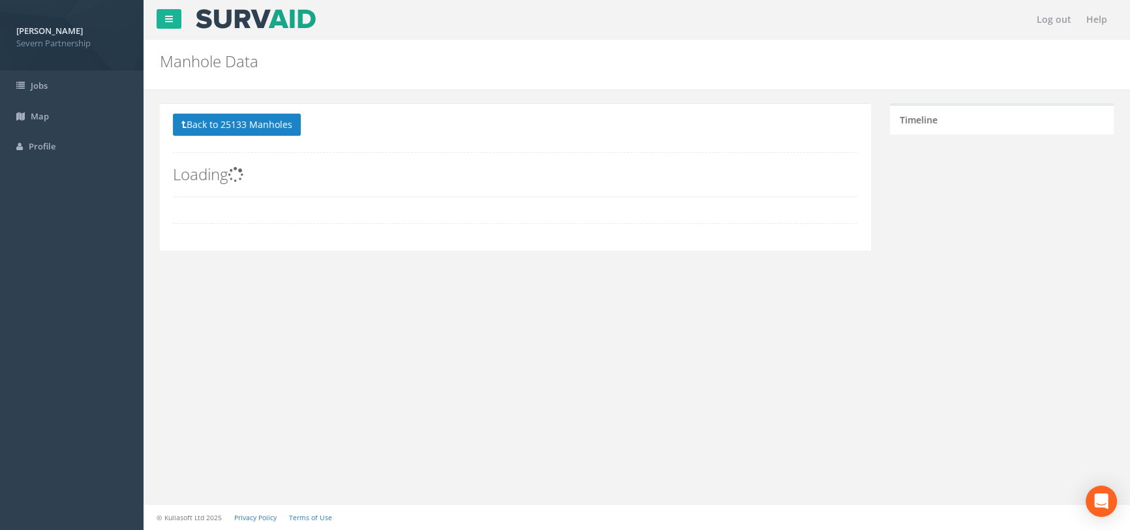
scroll to position [0, 0]
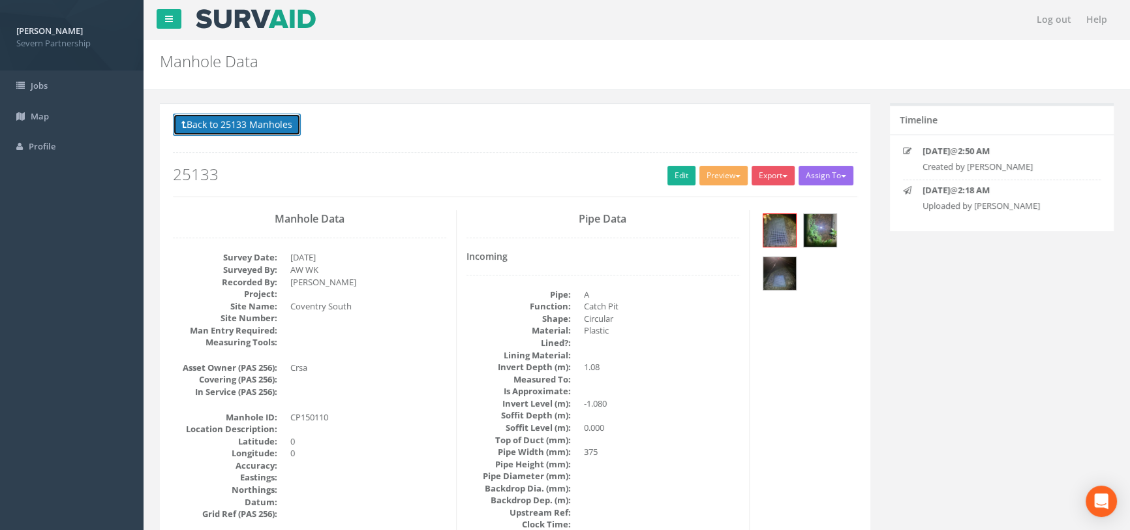
click at [267, 124] on button "Back to 25133 Manholes" at bounding box center [237, 125] width 128 height 22
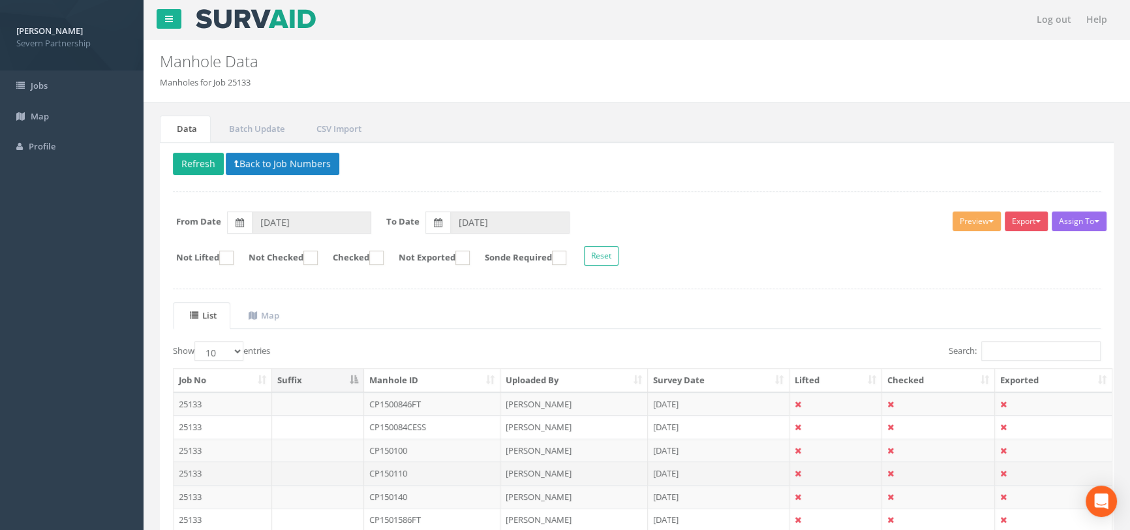
click at [377, 474] on td "CP150110" at bounding box center [432, 472] width 137 height 23
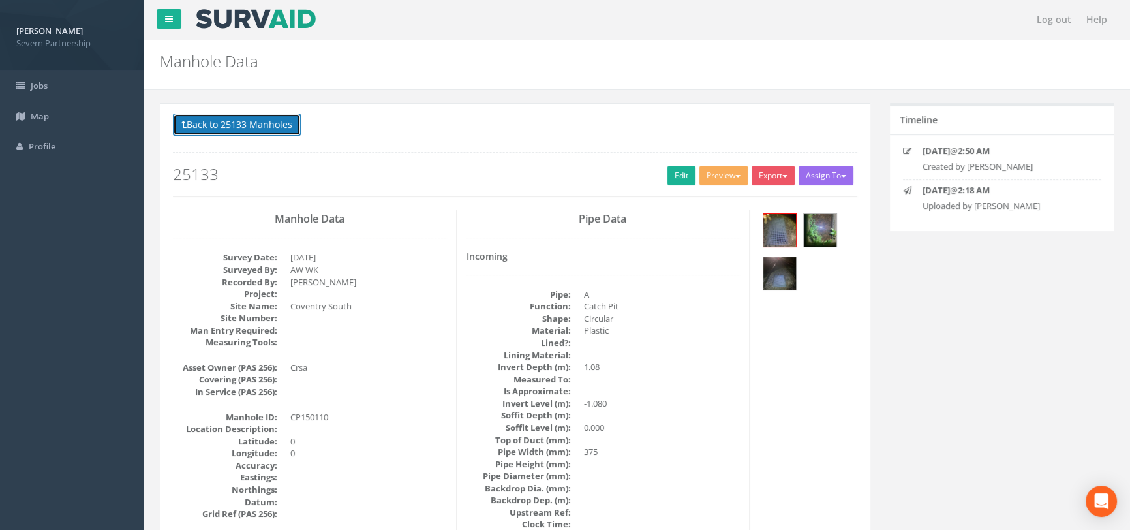
click at [216, 125] on button "Back to 25133 Manholes" at bounding box center [237, 125] width 128 height 22
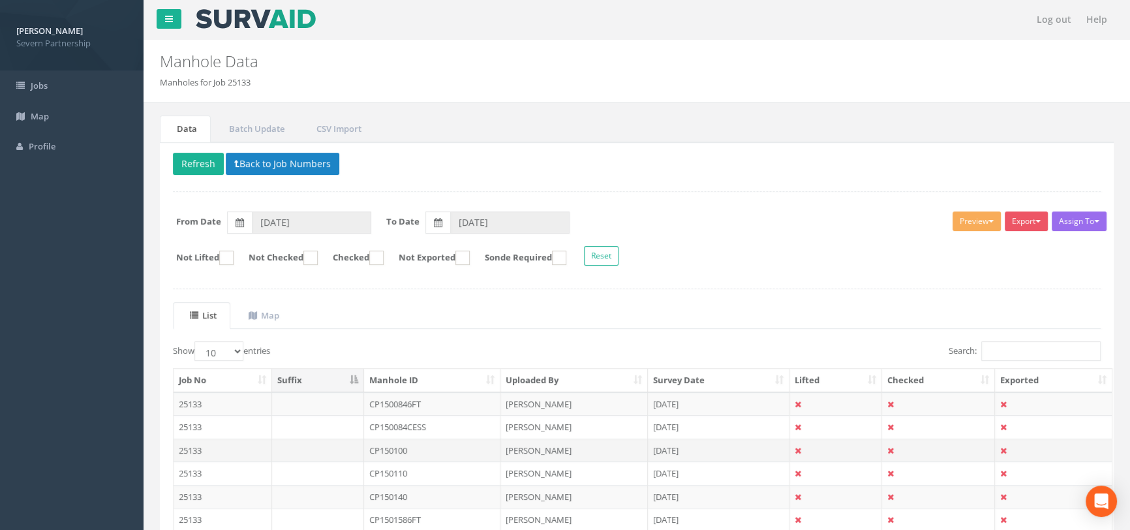
click at [360, 449] on td at bounding box center [318, 449] width 92 height 23
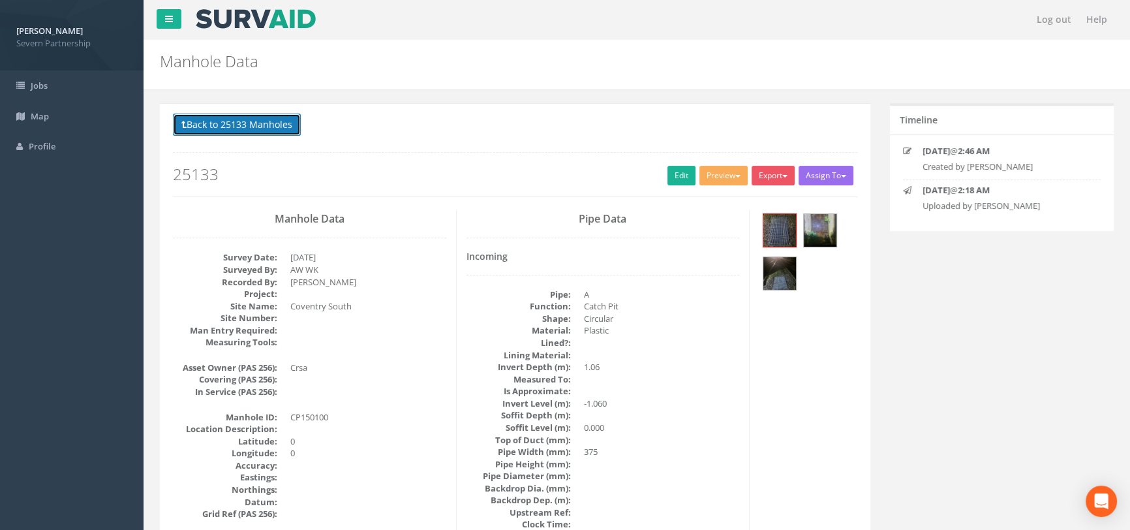
click at [262, 115] on button "Back to 25133 Manholes" at bounding box center [237, 125] width 128 height 22
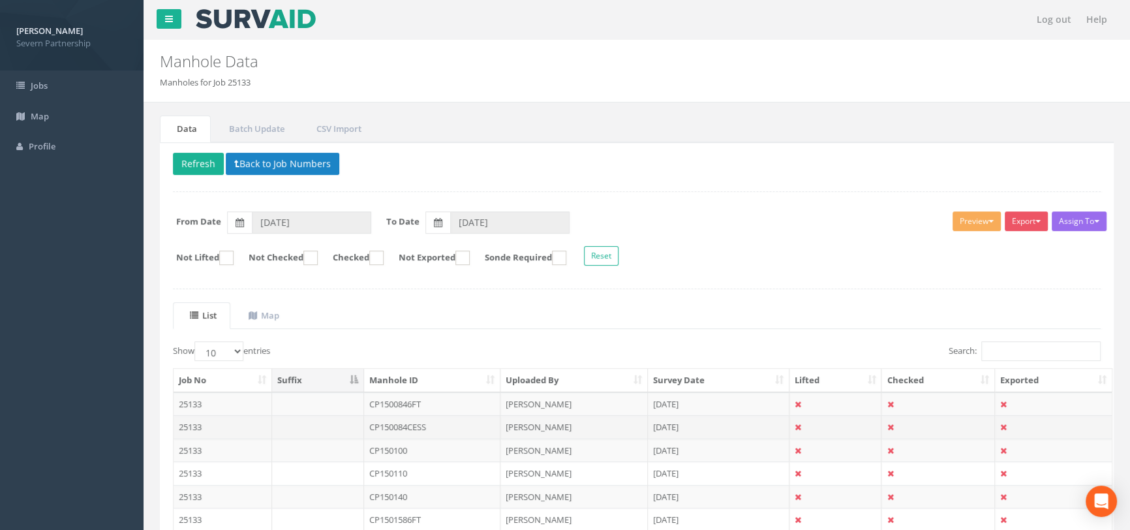
click at [363, 419] on td at bounding box center [318, 426] width 92 height 23
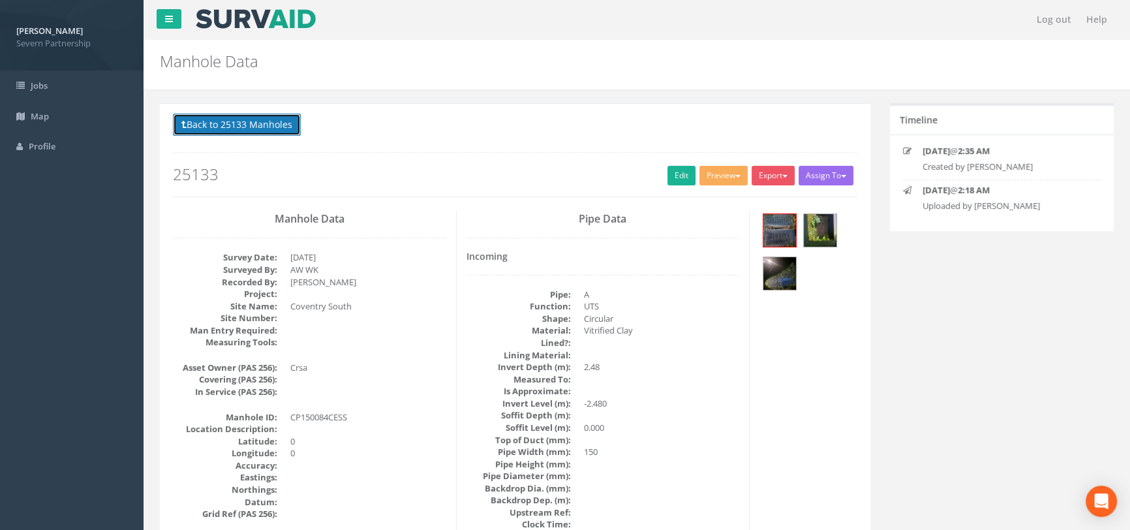
click at [224, 127] on button "Back to 25133 Manholes" at bounding box center [237, 125] width 128 height 22
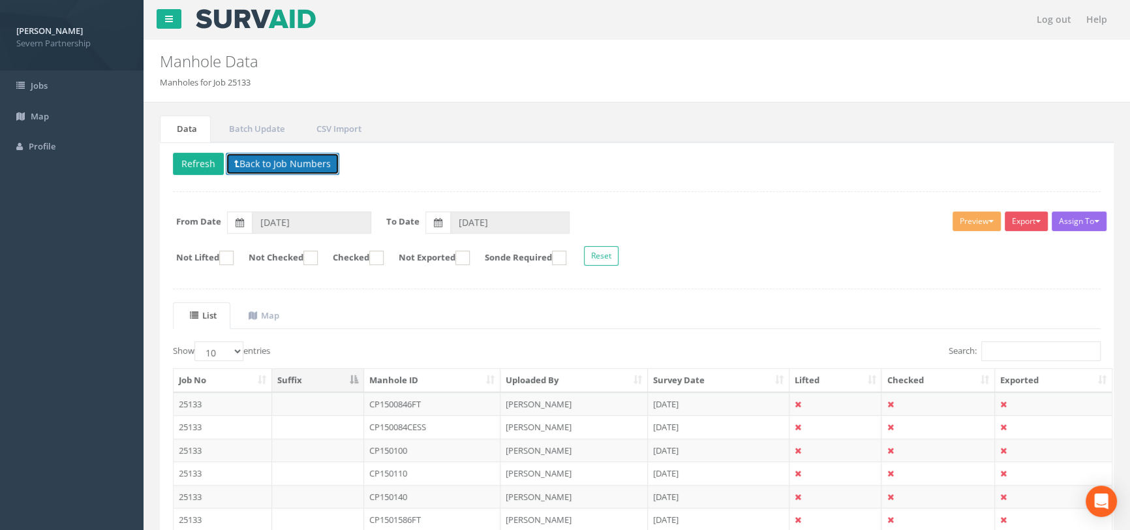
click at [271, 158] on button "Back to Job Numbers" at bounding box center [283, 164] width 114 height 22
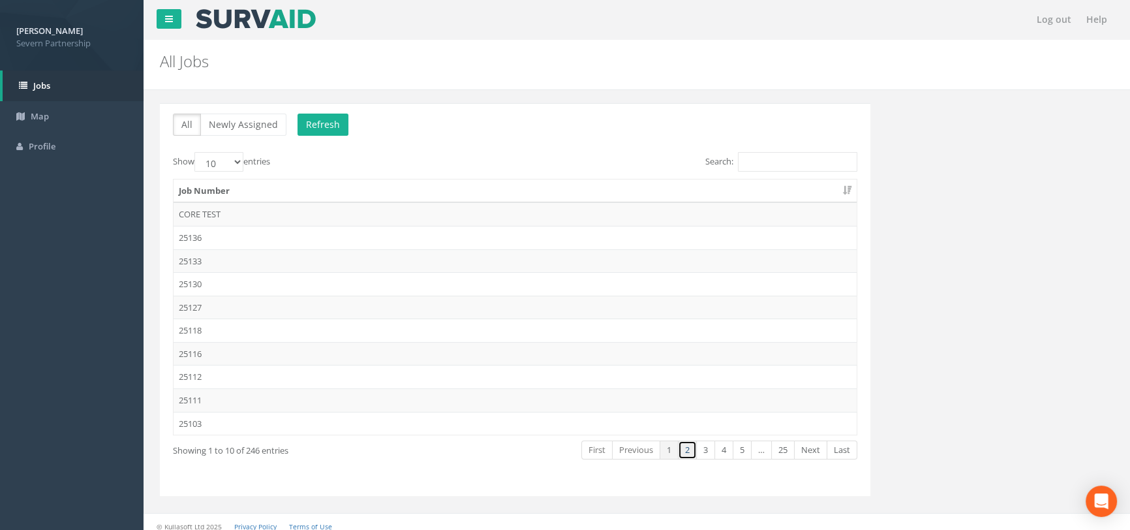
click at [684, 453] on link "2" at bounding box center [687, 449] width 19 height 19
click at [204, 217] on td "25094" at bounding box center [515, 213] width 683 height 23
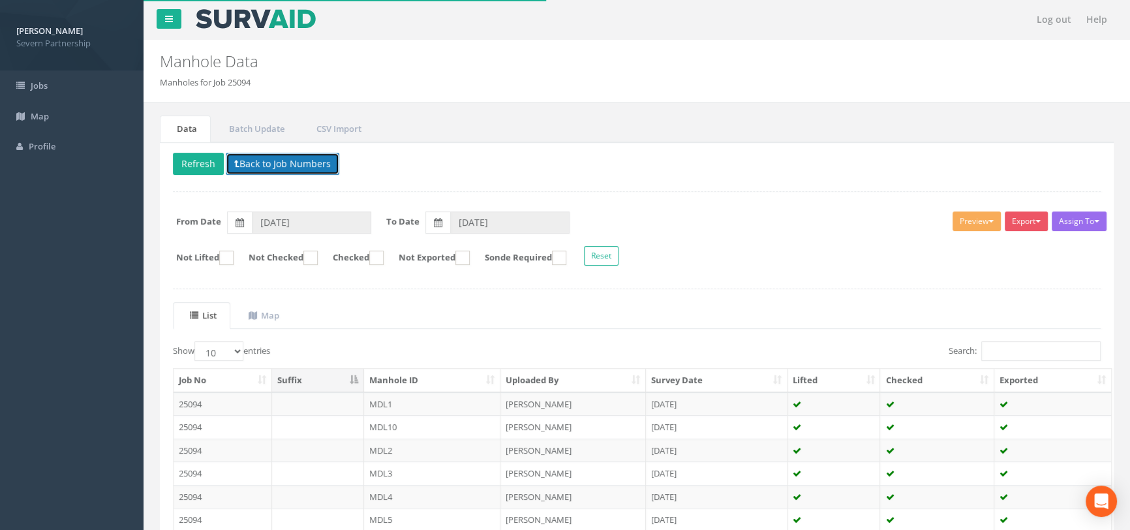
click at [262, 162] on button "Back to Job Numbers" at bounding box center [283, 164] width 114 height 22
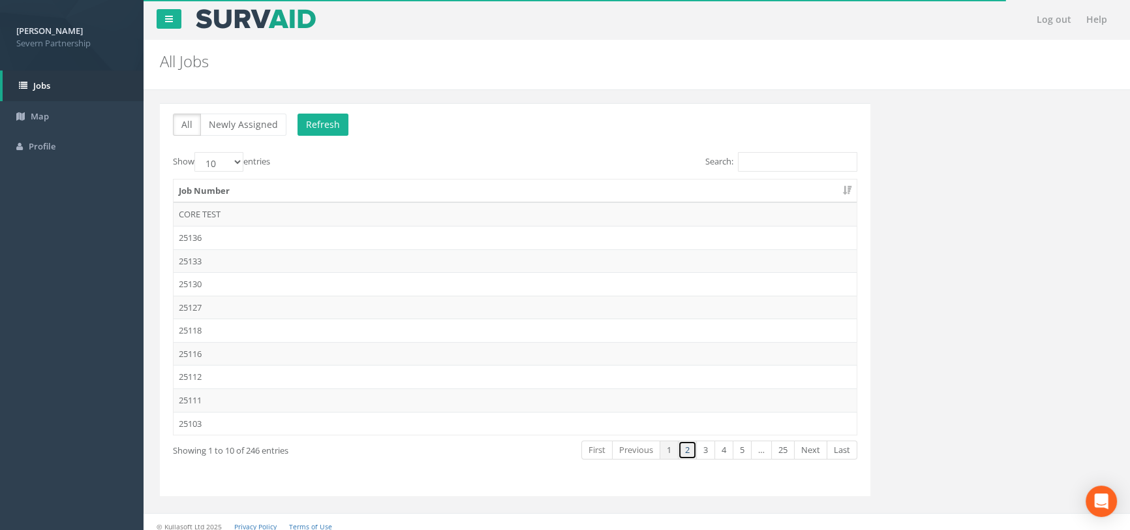
click at [692, 455] on link "2" at bounding box center [687, 449] width 19 height 19
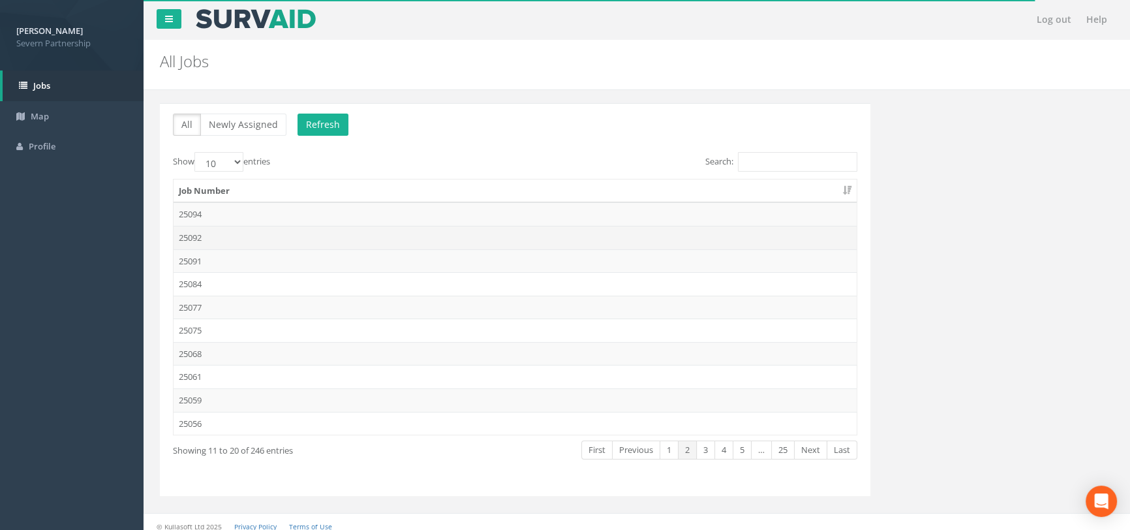
click at [238, 237] on td "25092" at bounding box center [515, 237] width 683 height 23
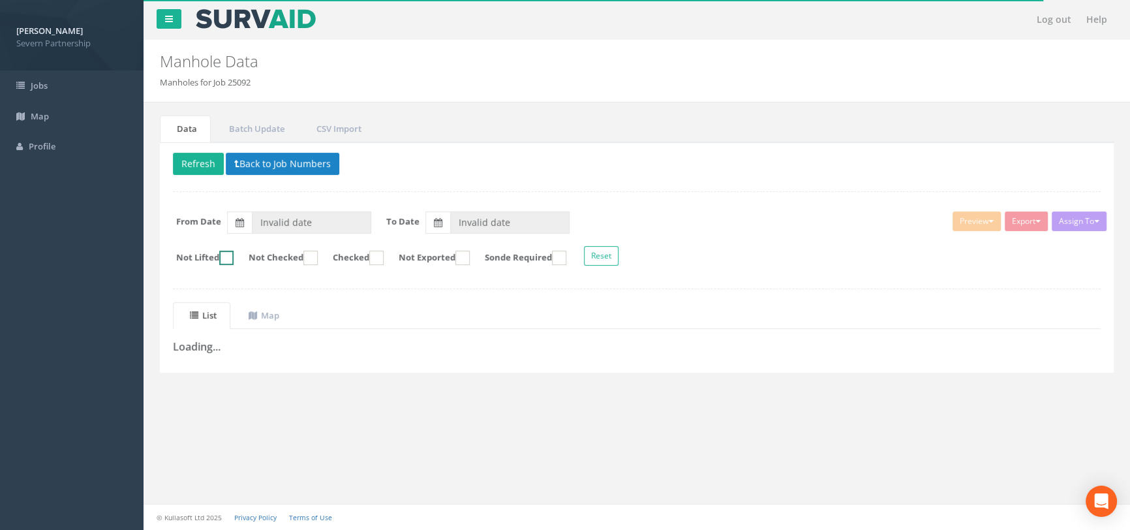
type input "[DATE]"
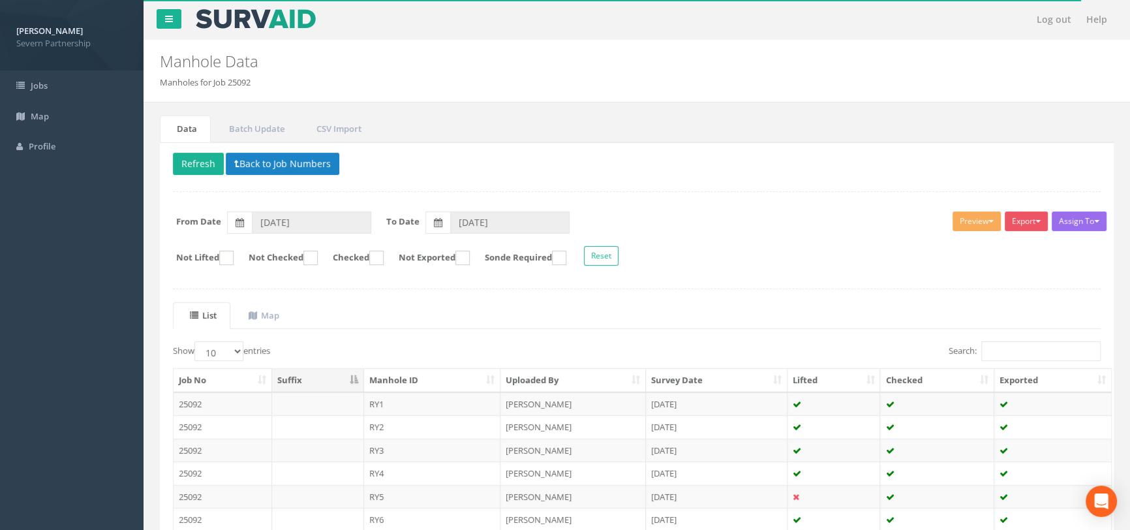
scroll to position [196, 0]
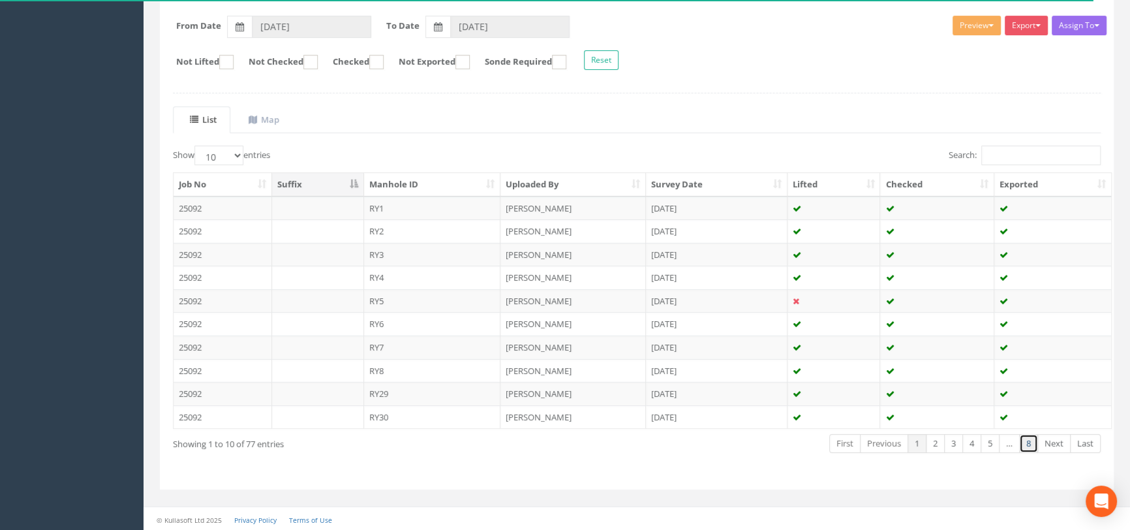
click at [1025, 446] on link "8" at bounding box center [1028, 443] width 19 height 19
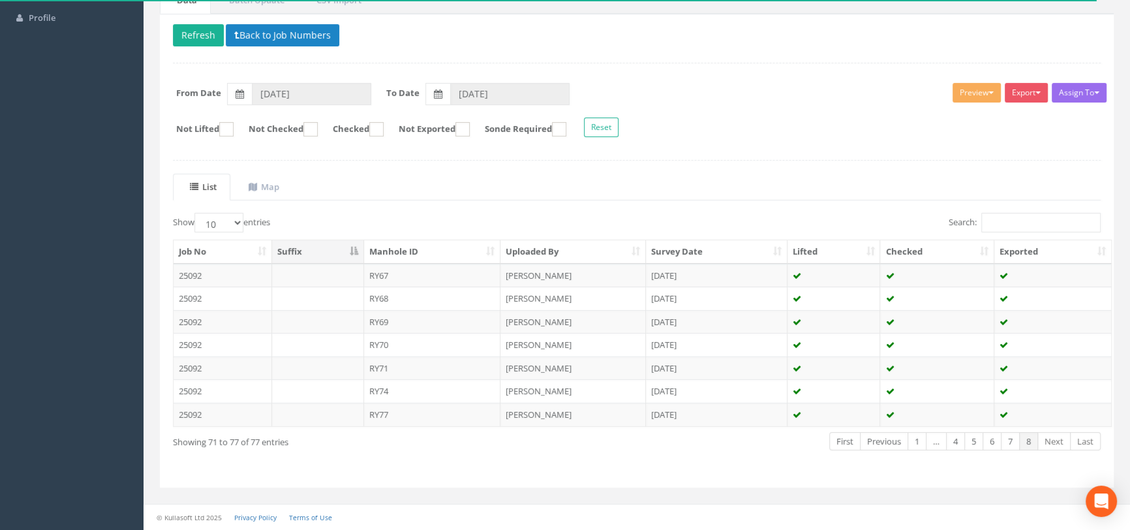
scroll to position [127, 0]
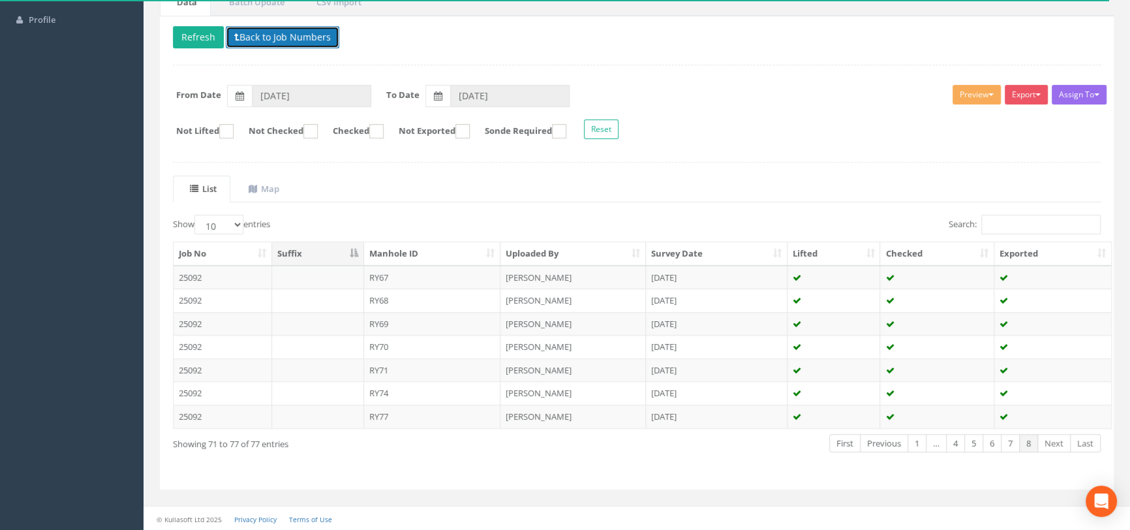
click at [286, 43] on button "Back to Job Numbers" at bounding box center [283, 37] width 114 height 22
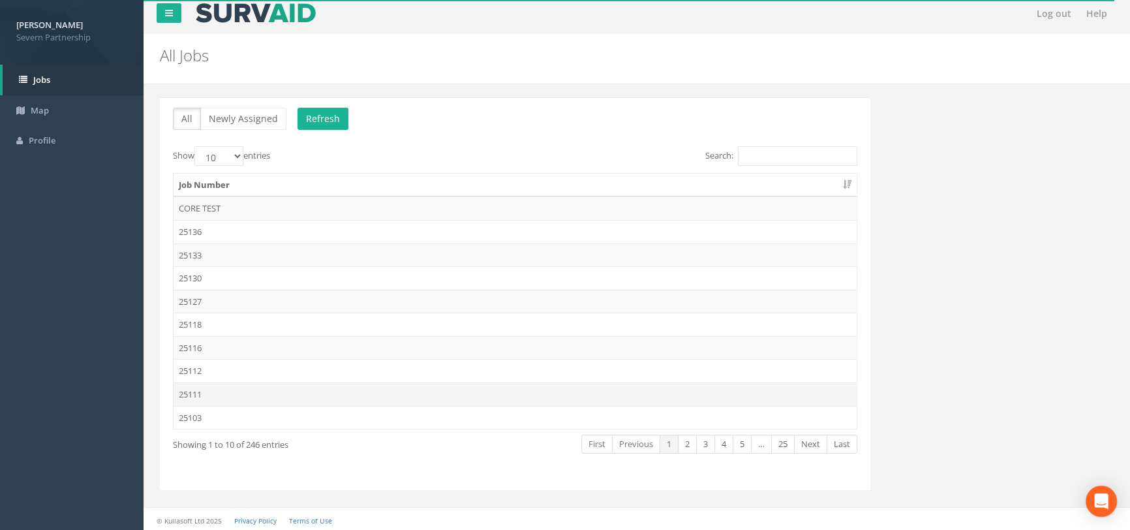
scroll to position [7, 0]
click at [688, 443] on link "2" at bounding box center [687, 442] width 19 height 19
click at [236, 250] on td "25091" at bounding box center [515, 253] width 683 height 23
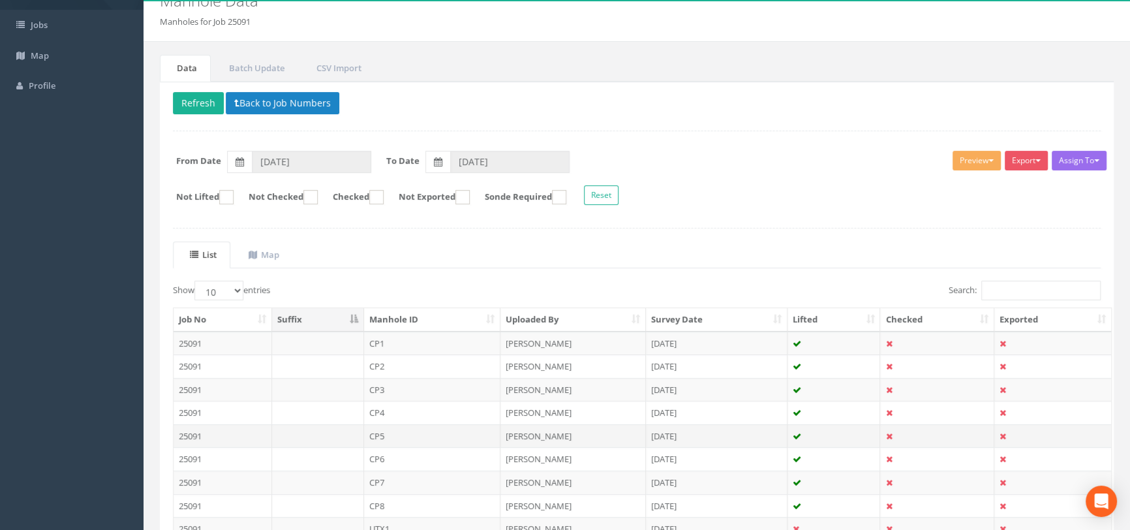
scroll to position [177, 0]
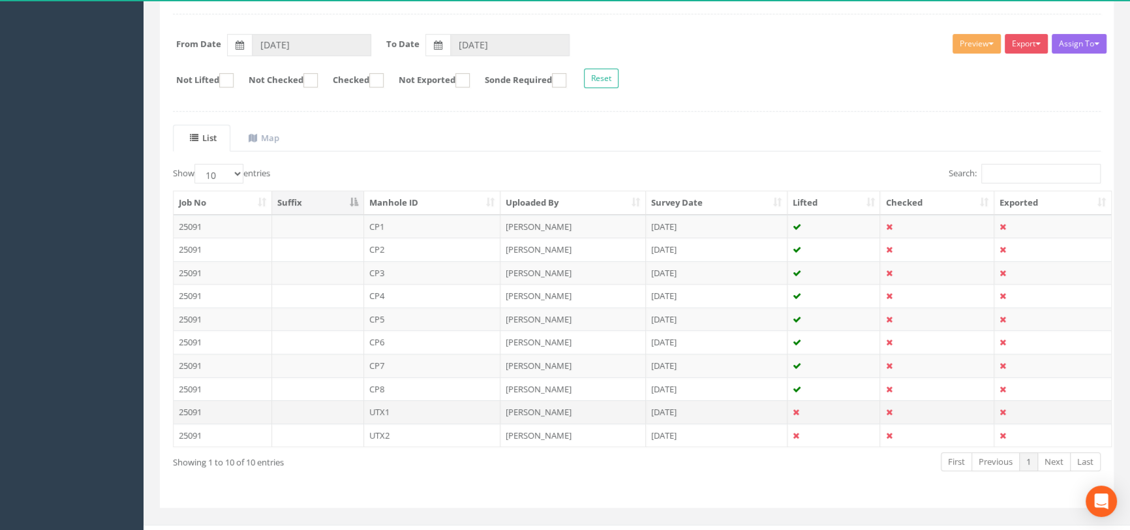
click at [464, 408] on td "UTX1" at bounding box center [432, 411] width 137 height 23
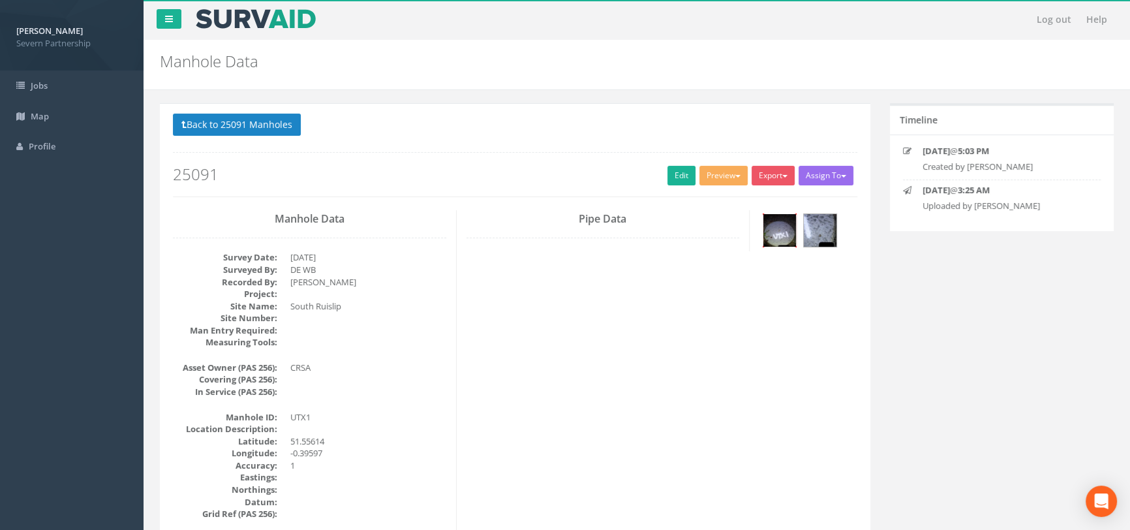
click at [777, 235] on img at bounding box center [779, 230] width 33 height 33
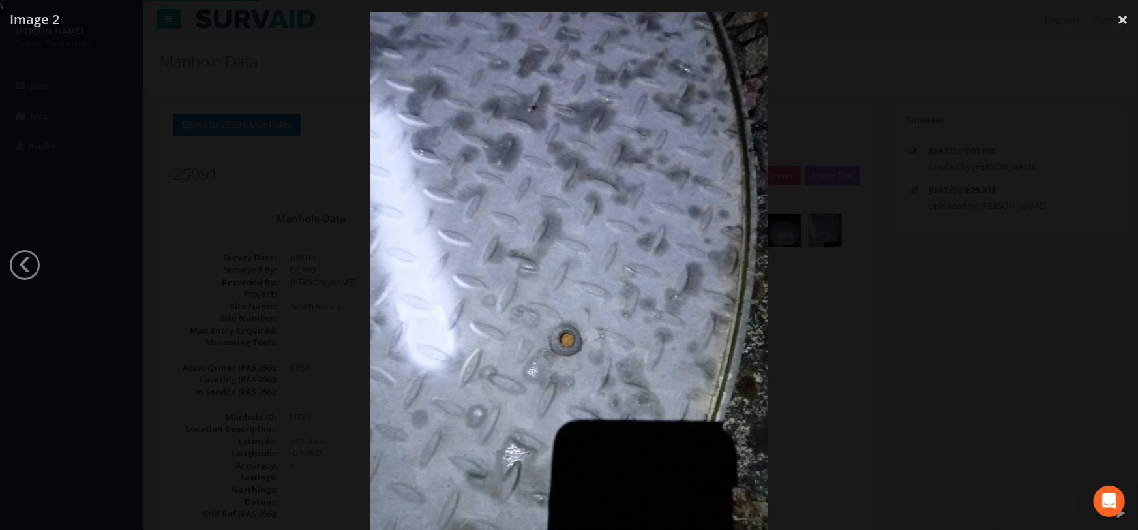
click at [832, 378] on div at bounding box center [569, 277] width 1138 height 530
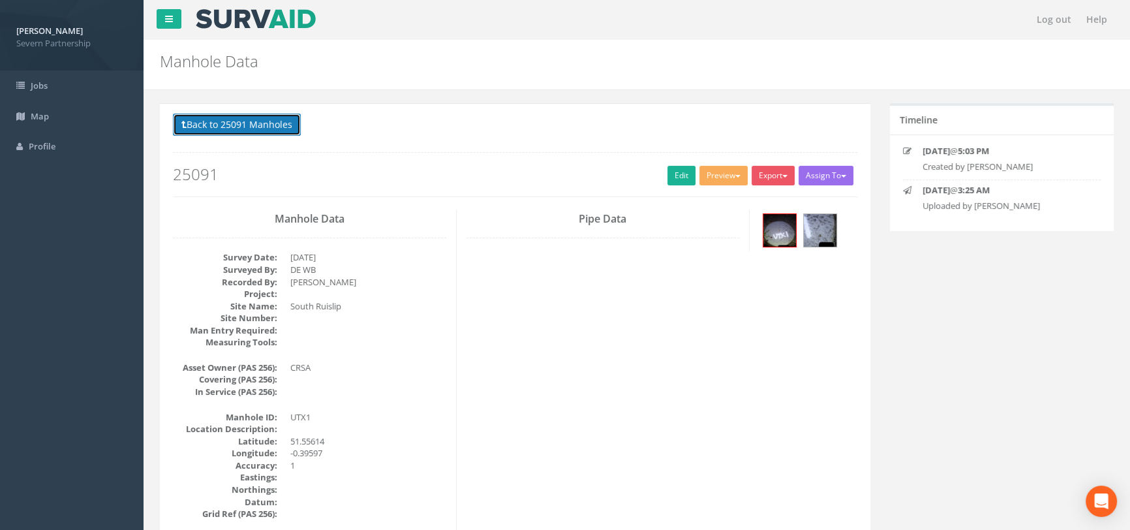
click at [213, 119] on button "Back to 25091 Manholes" at bounding box center [237, 125] width 128 height 22
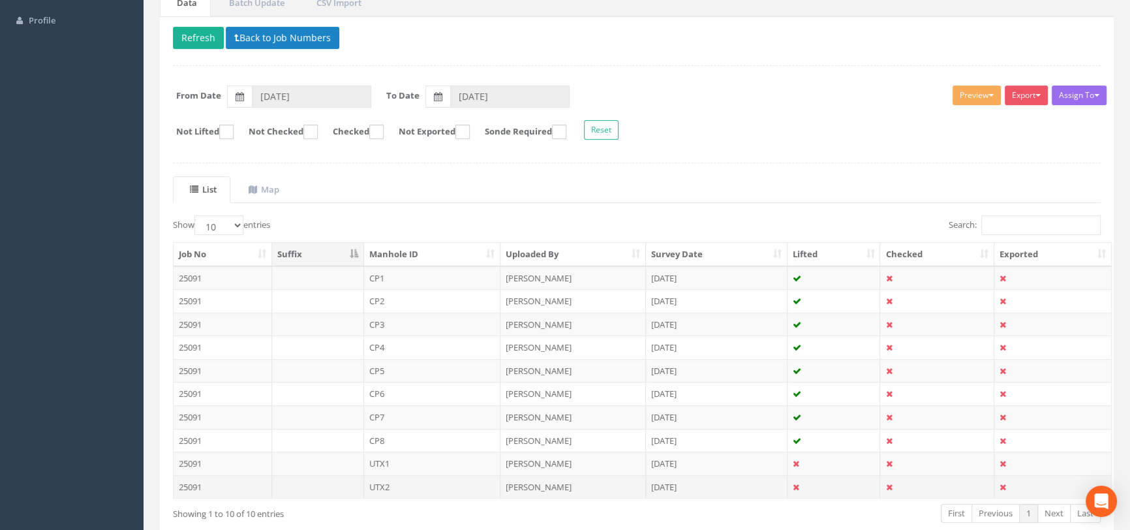
scroll to position [196, 0]
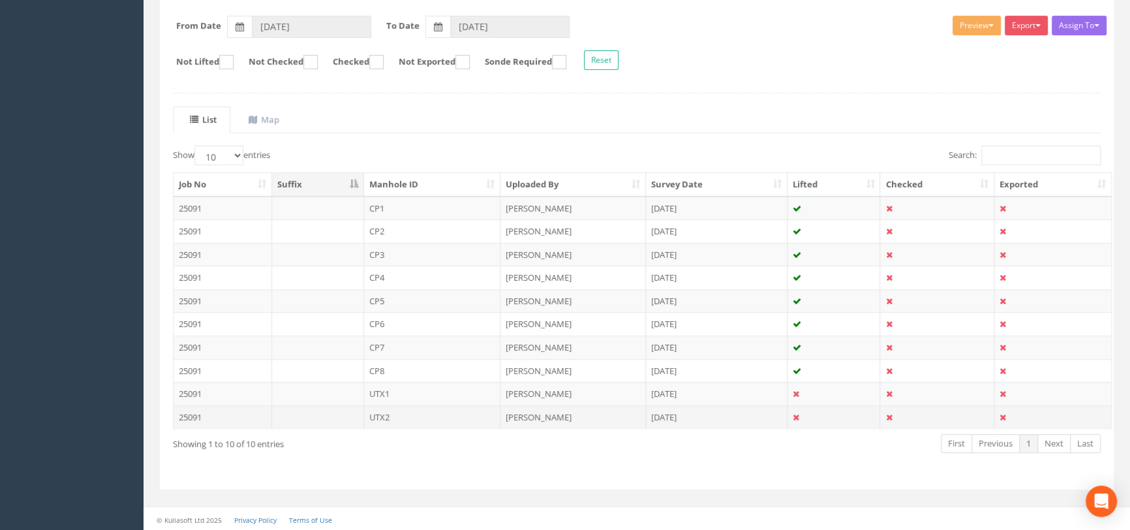
click at [483, 406] on td "UTX2" at bounding box center [432, 416] width 137 height 23
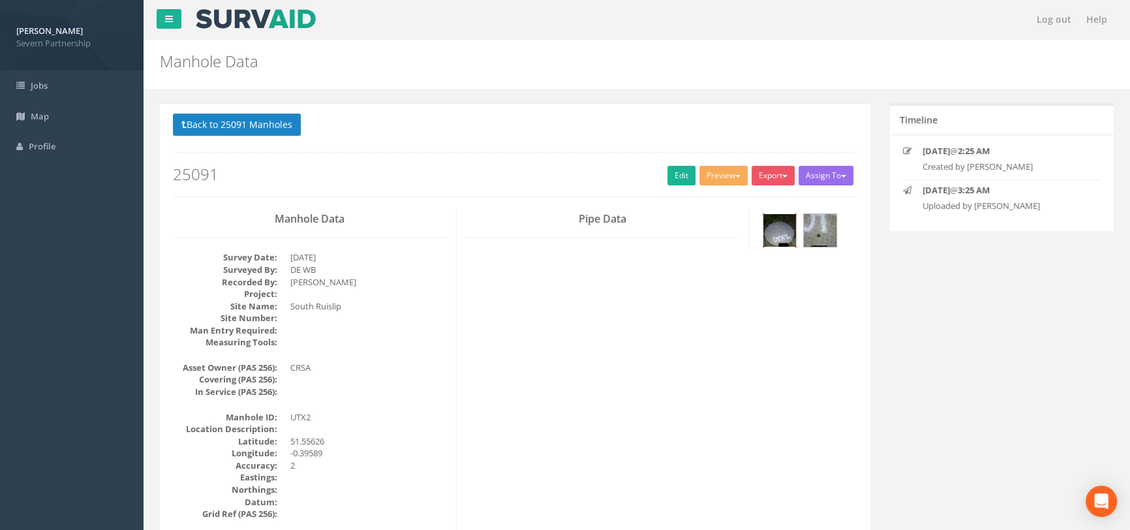
click at [781, 229] on img at bounding box center [779, 230] width 33 height 33
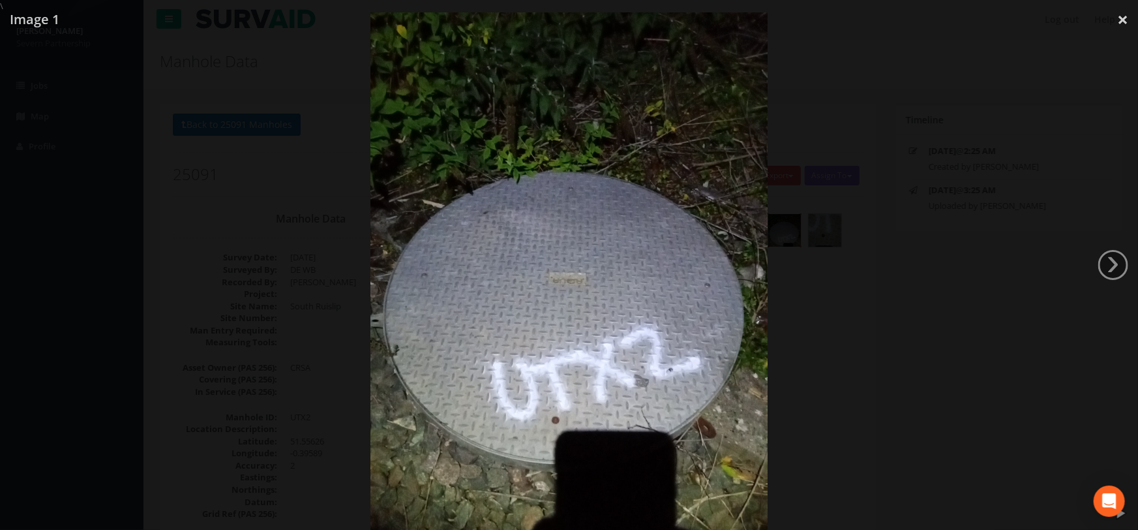
click at [800, 319] on div at bounding box center [569, 277] width 1138 height 530
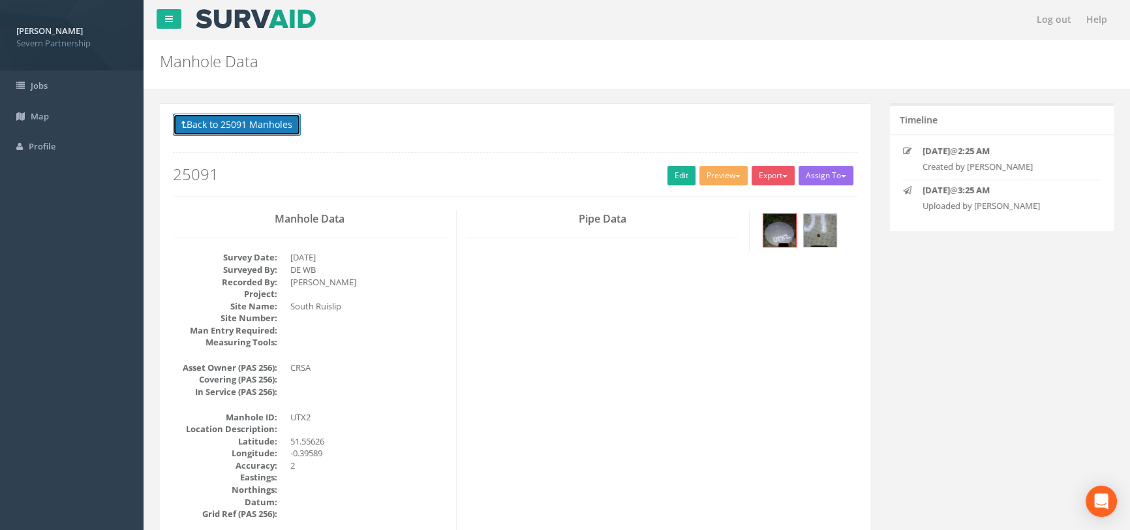
click at [256, 119] on button "Back to 25091 Manholes" at bounding box center [237, 125] width 128 height 22
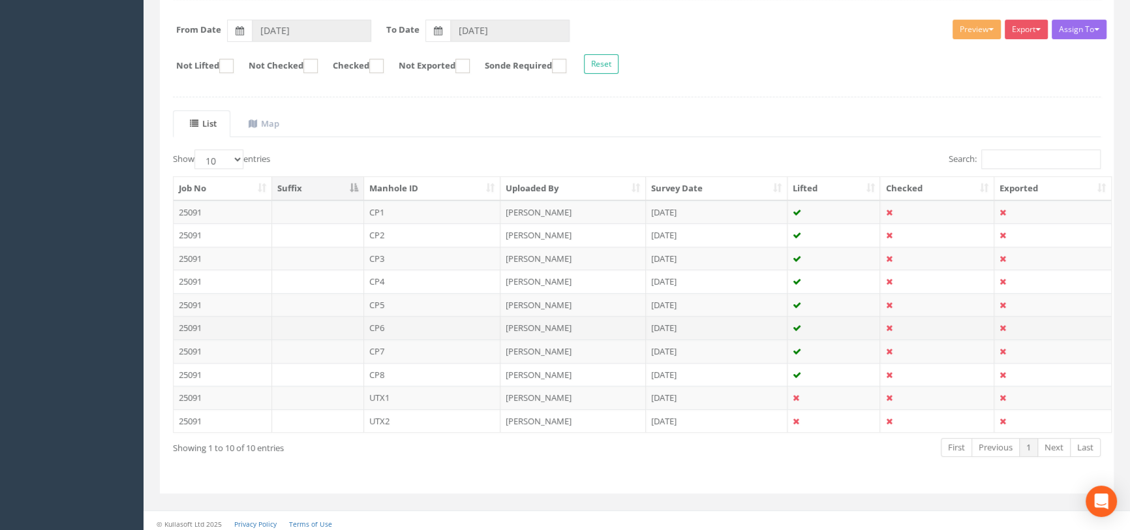
scroll to position [196, 0]
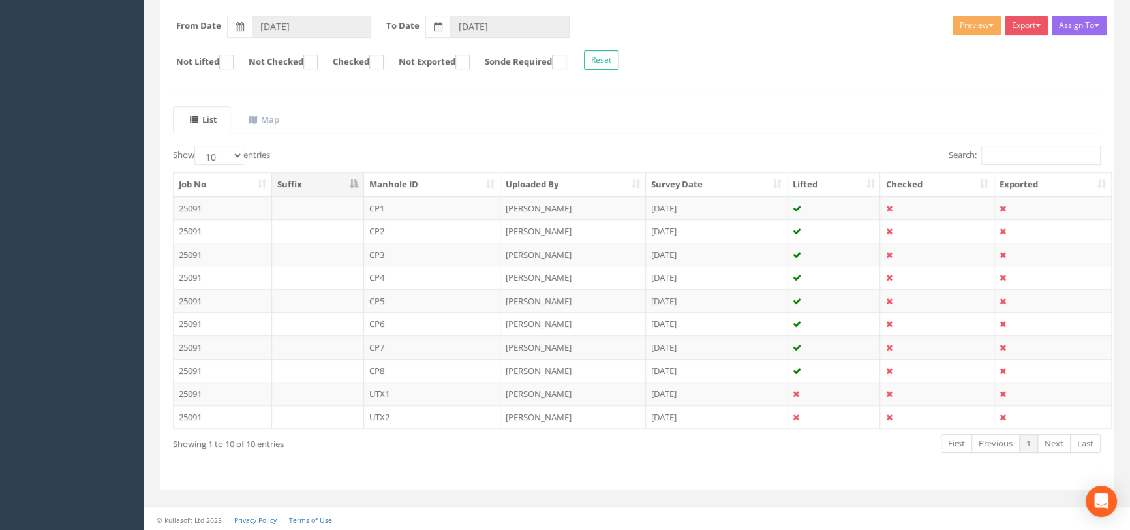
click at [445, 386] on td "UTX1" at bounding box center [432, 393] width 137 height 23
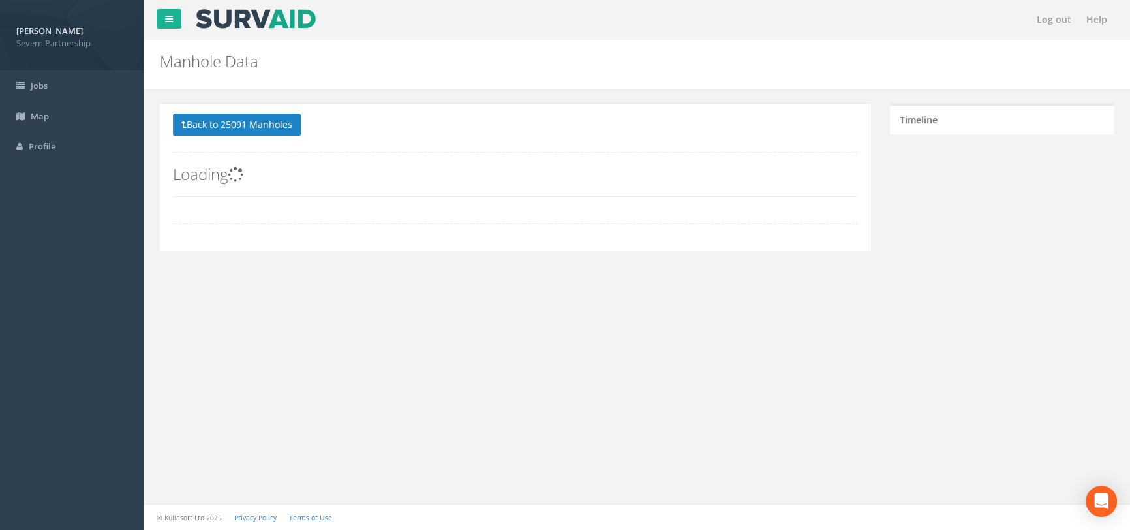
scroll to position [0, 0]
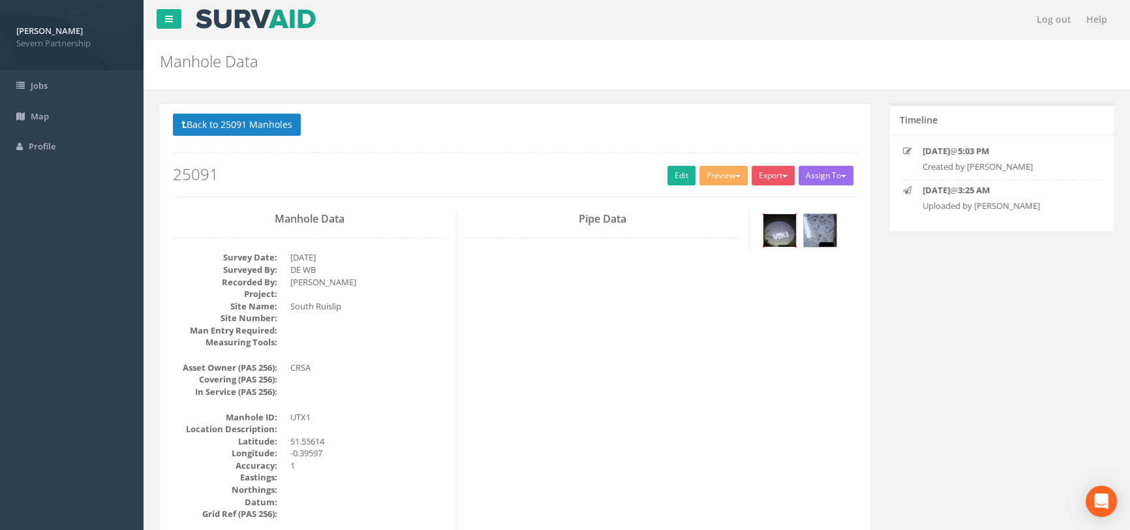
click at [783, 236] on img at bounding box center [779, 230] width 33 height 33
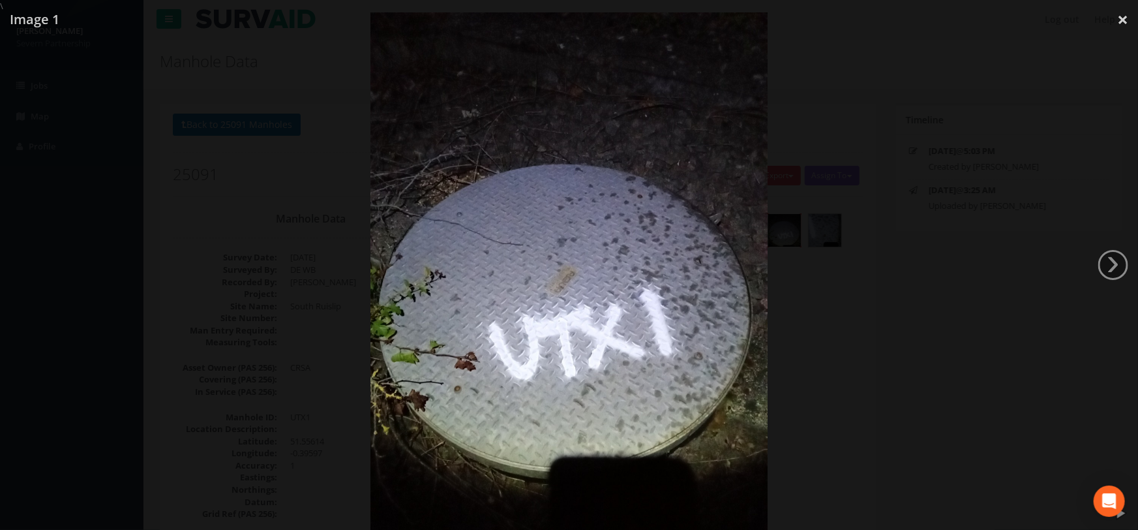
click at [771, 318] on div at bounding box center [569, 277] width 1138 height 530
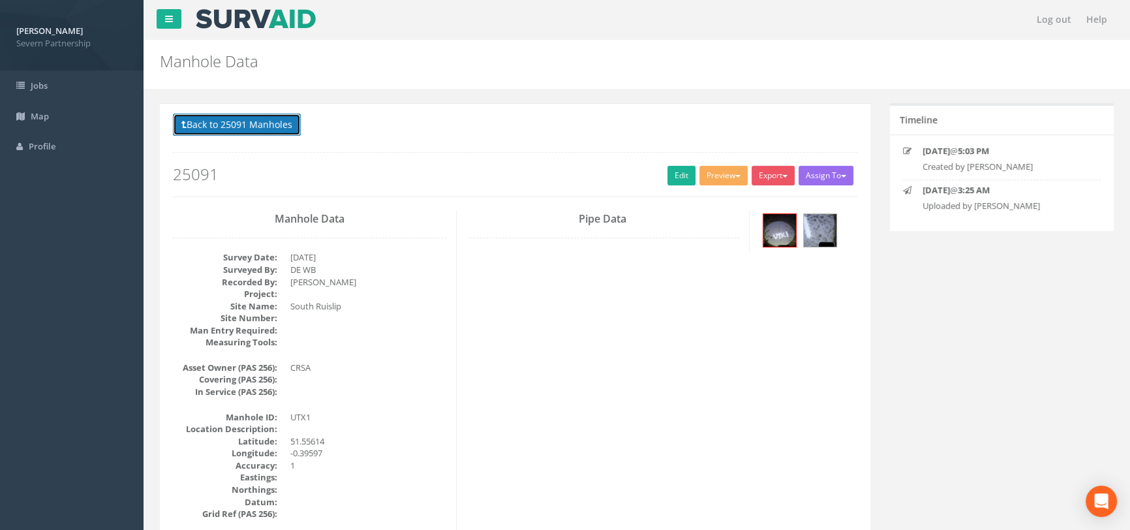
click at [209, 119] on button "Back to 25091 Manholes" at bounding box center [237, 125] width 128 height 22
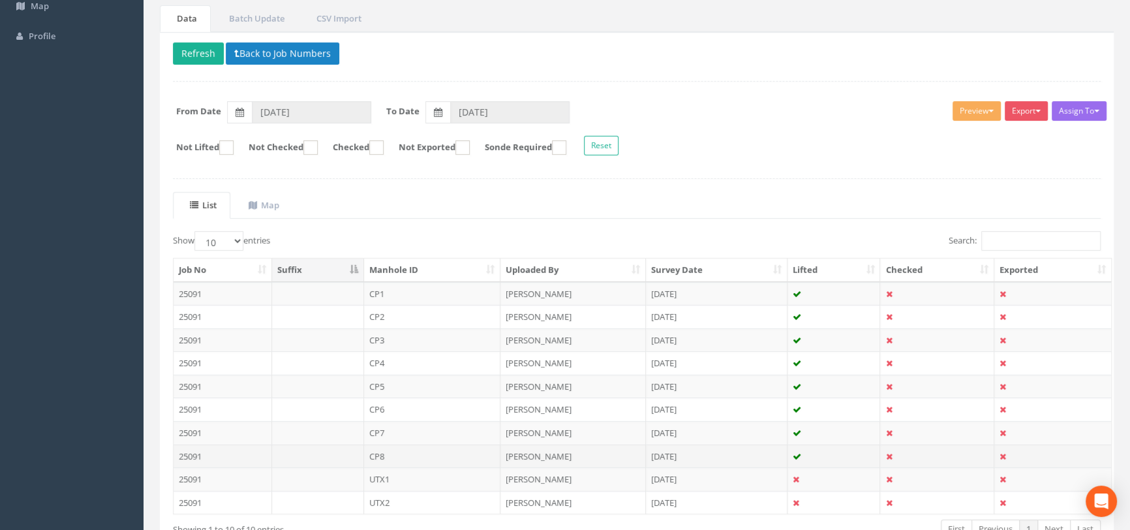
scroll to position [196, 0]
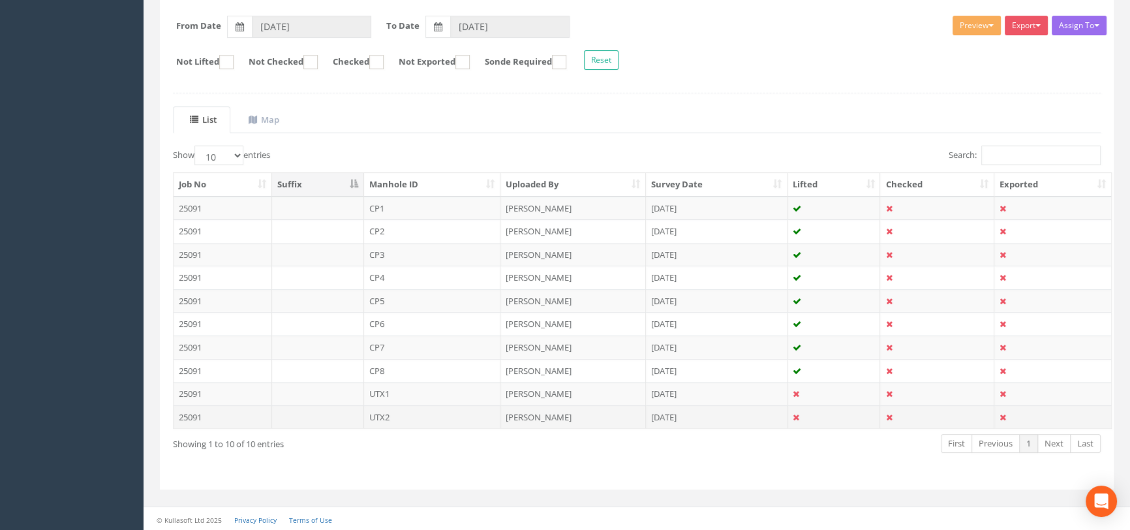
click at [417, 415] on td "UTX2" at bounding box center [432, 416] width 137 height 23
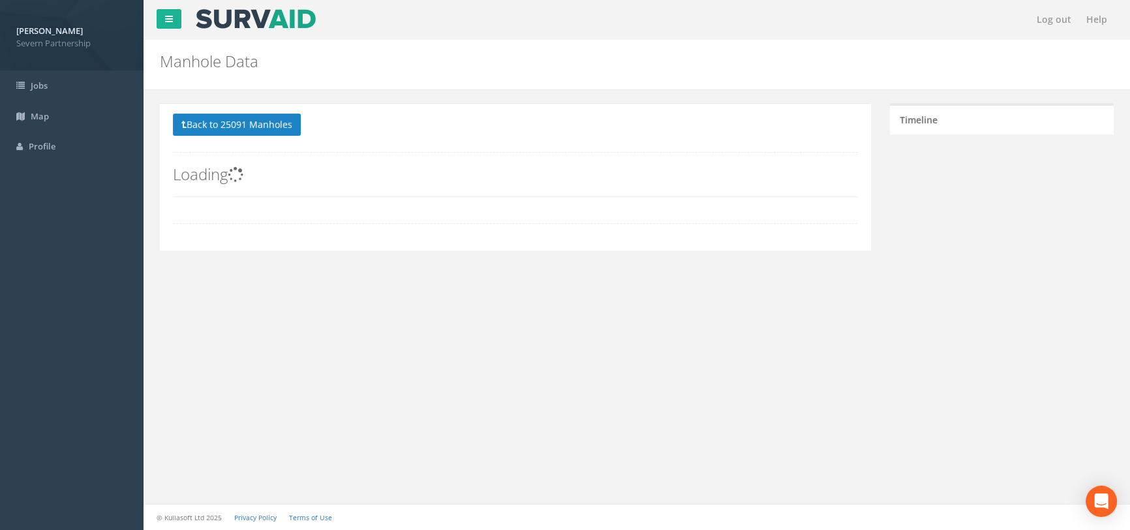
scroll to position [0, 0]
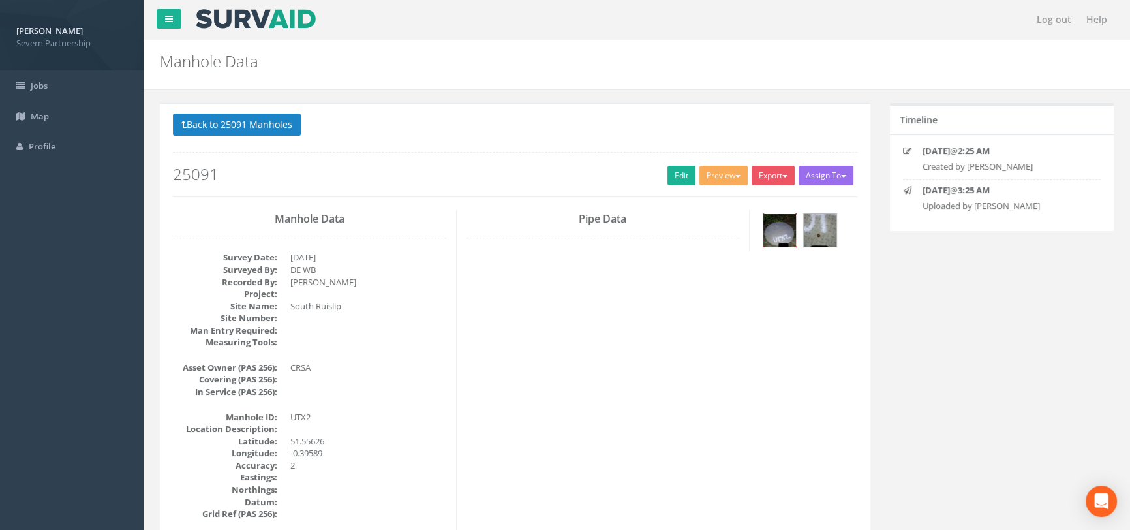
click at [781, 221] on img at bounding box center [779, 230] width 33 height 33
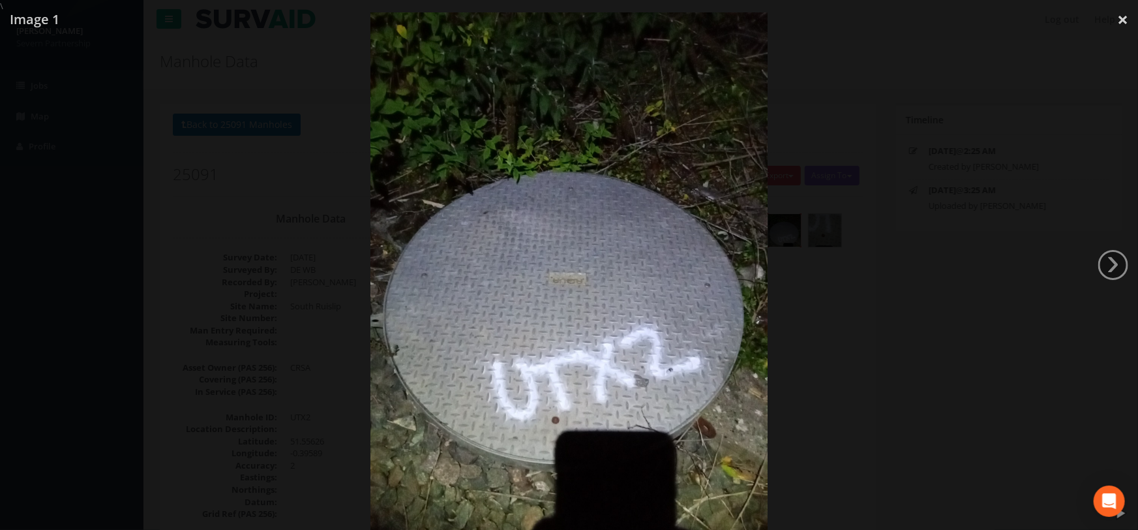
click at [845, 292] on div at bounding box center [569, 277] width 1138 height 530
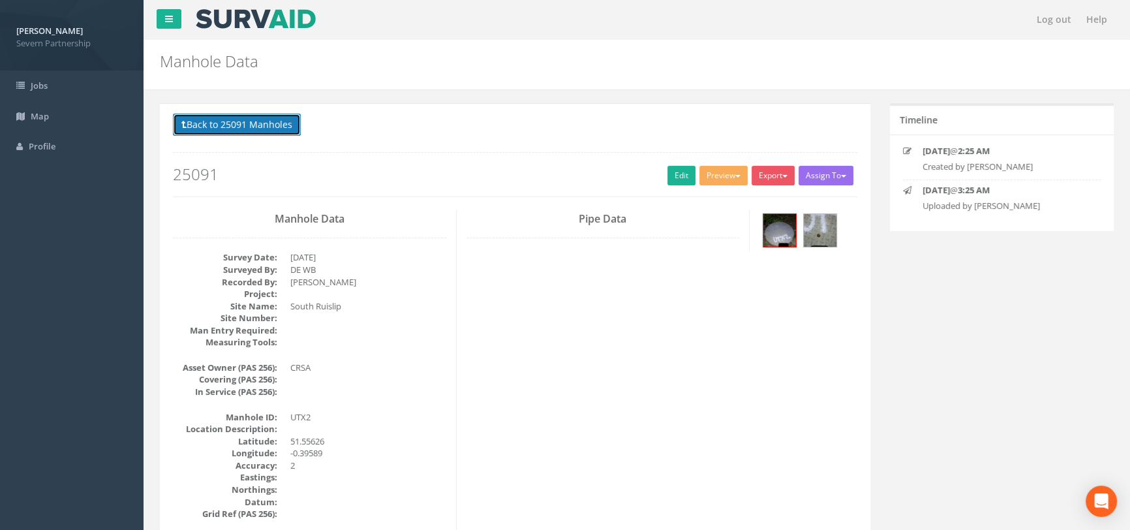
click at [210, 119] on button "Back to 25091 Manholes" at bounding box center [237, 125] width 128 height 22
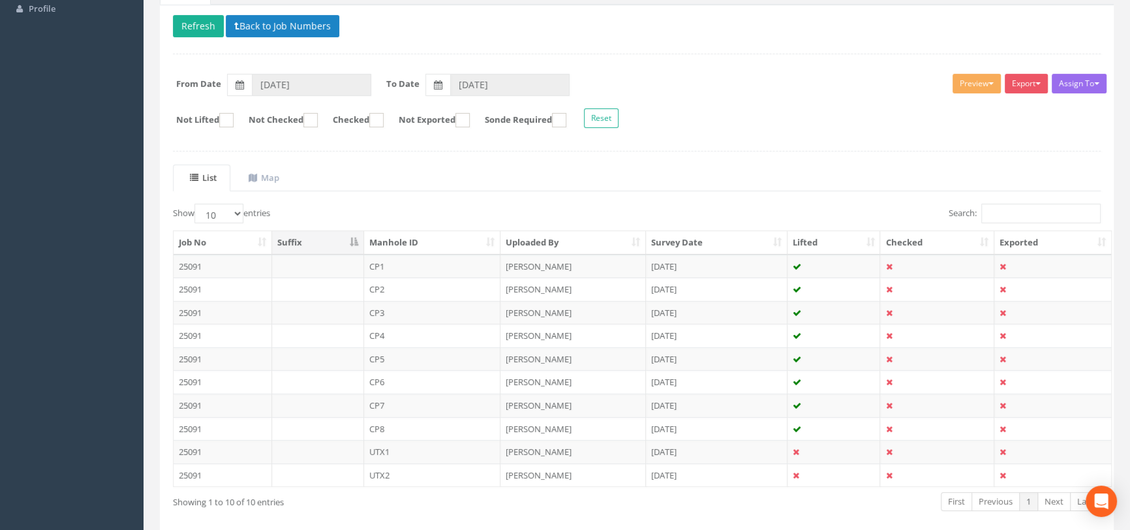
scroll to position [196, 0]
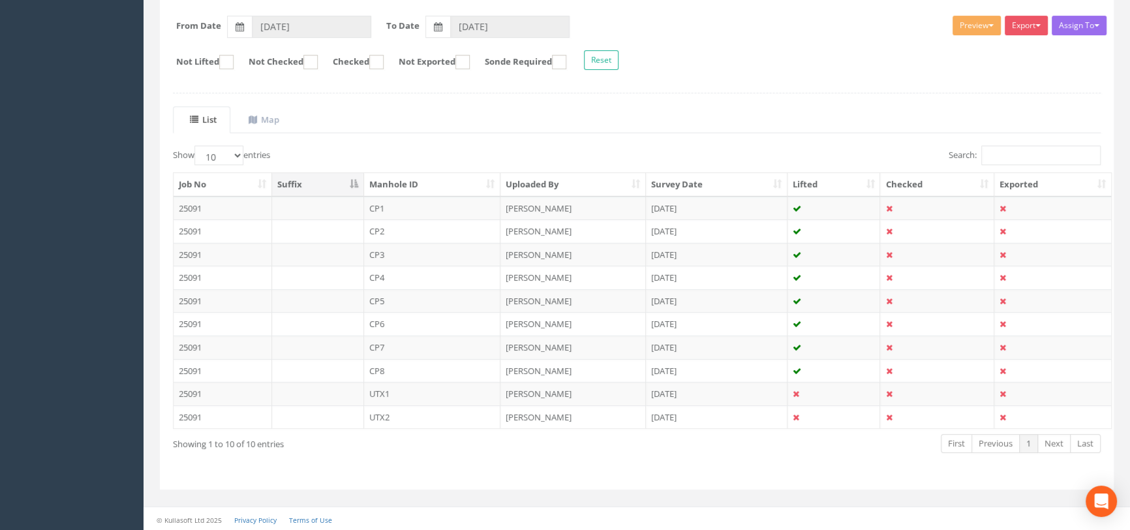
click at [598, 392] on td "[PERSON_NAME]" at bounding box center [572, 393] width 145 height 23
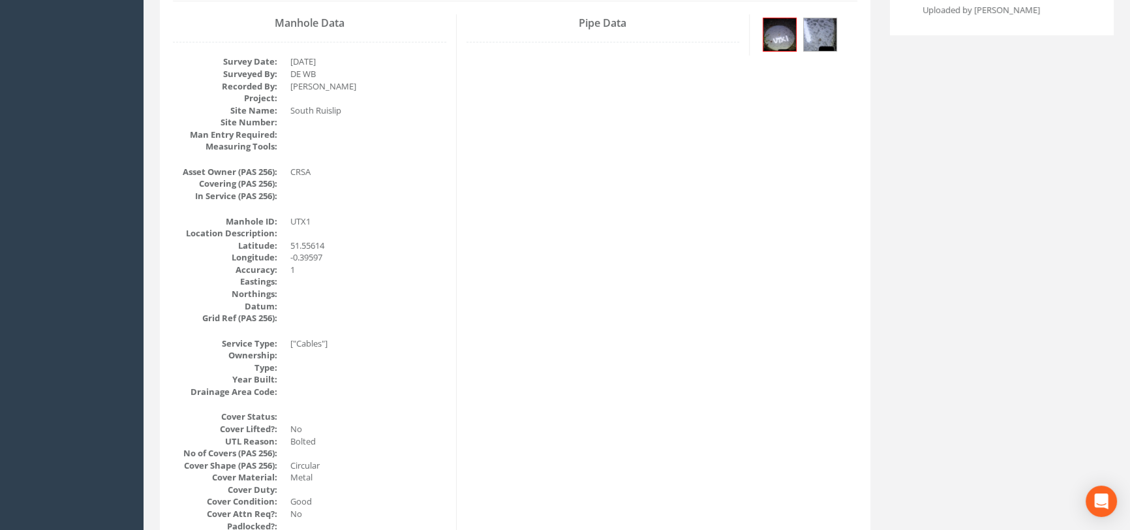
scroll to position [0, 0]
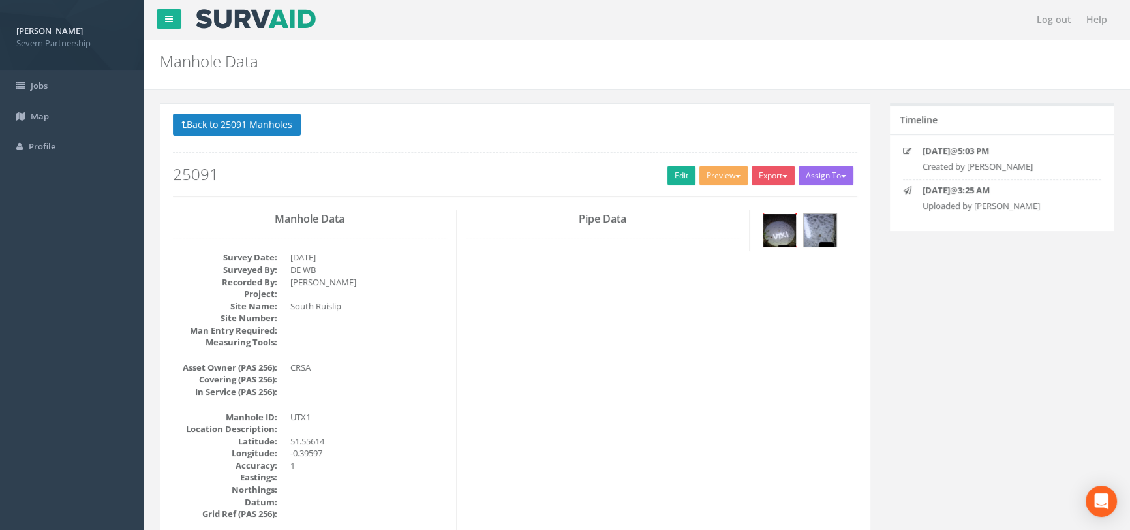
click at [779, 228] on img at bounding box center [779, 230] width 33 height 33
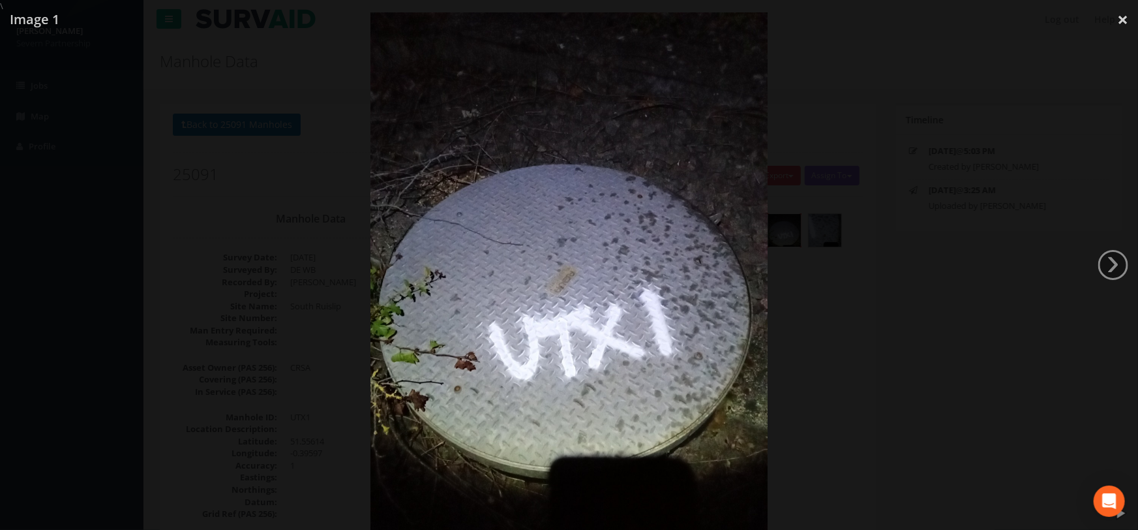
drag, startPoint x: 995, startPoint y: 222, endPoint x: 981, endPoint y: 219, distance: 13.9
click at [995, 222] on div at bounding box center [569, 277] width 1138 height 530
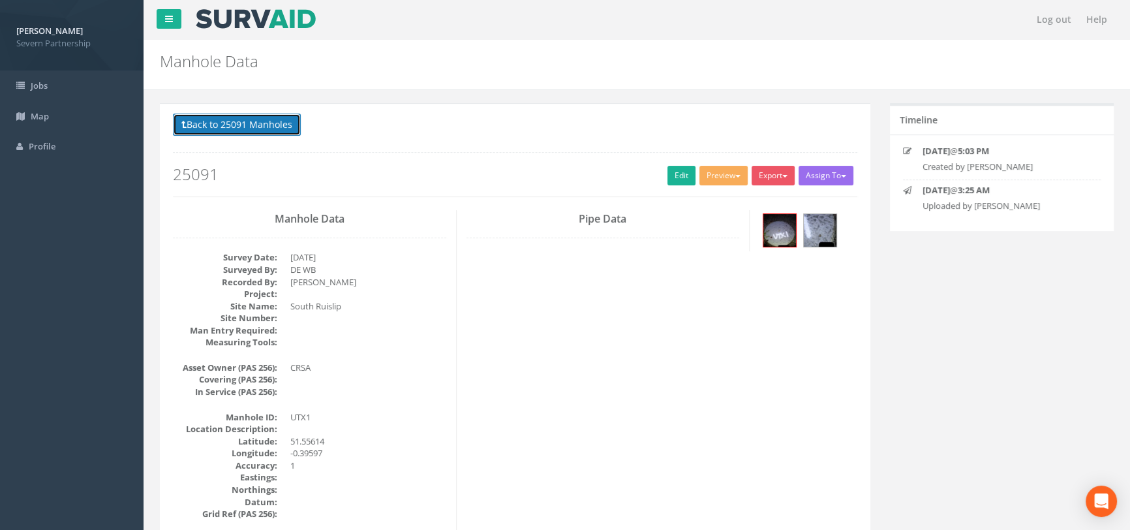
click at [215, 123] on button "Back to 25091 Manholes" at bounding box center [237, 125] width 128 height 22
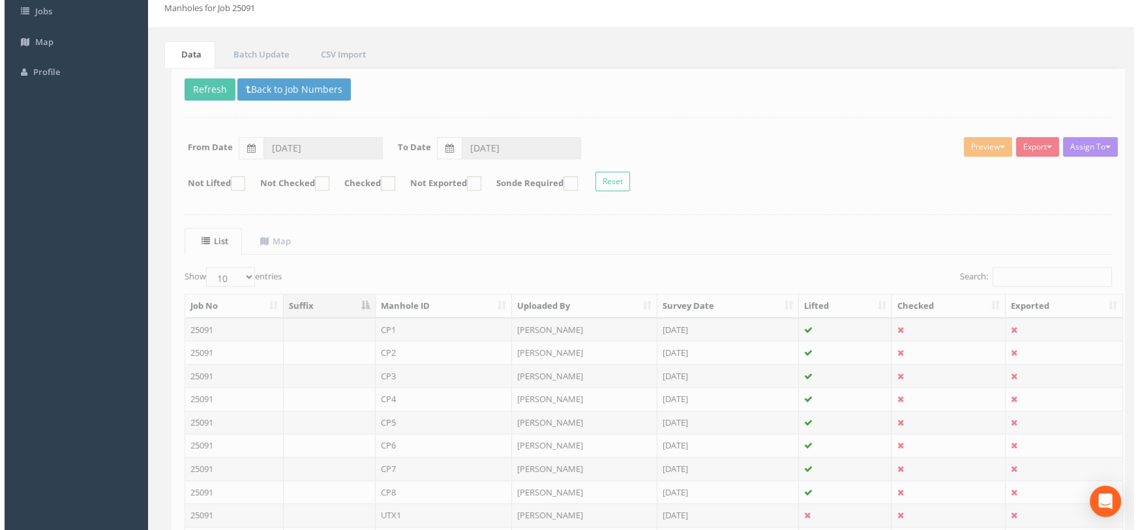
scroll to position [196, 0]
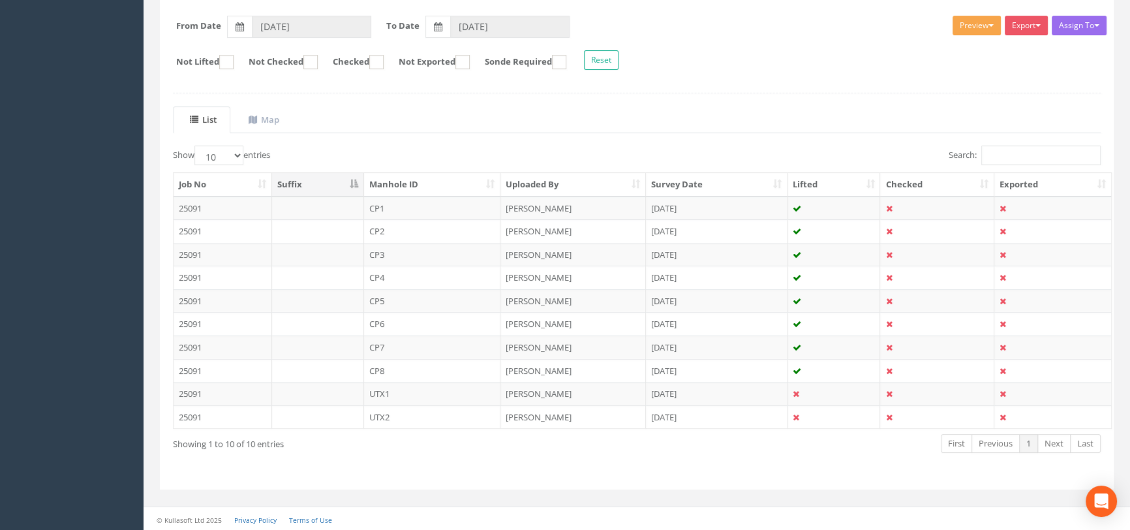
click at [961, 29] on button "Preview" at bounding box center [976, 26] width 48 height 20
click at [959, 54] on link "SP Manhole" at bounding box center [952, 52] width 99 height 20
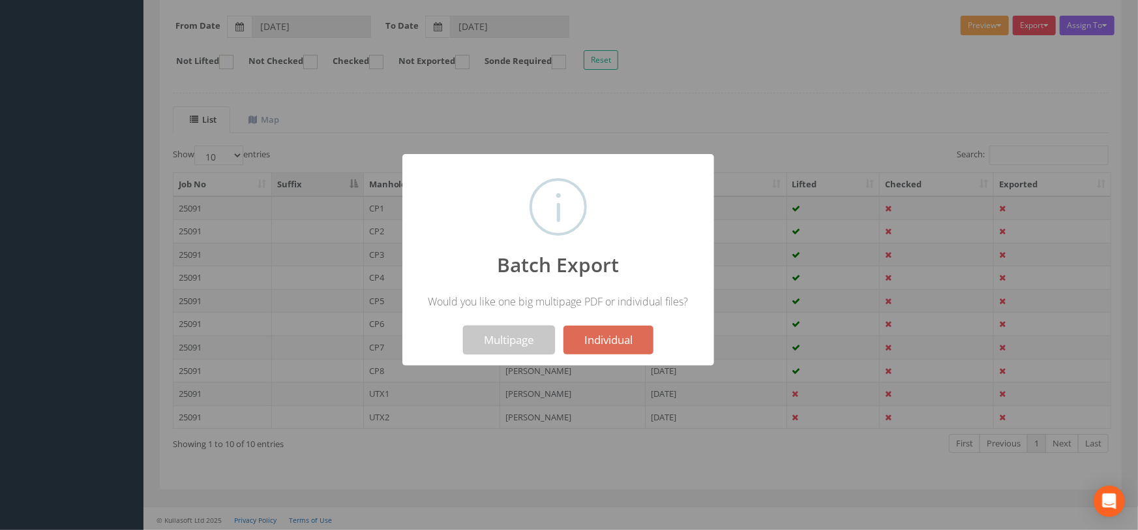
click at [515, 348] on button "Multipage" at bounding box center [509, 339] width 92 height 29
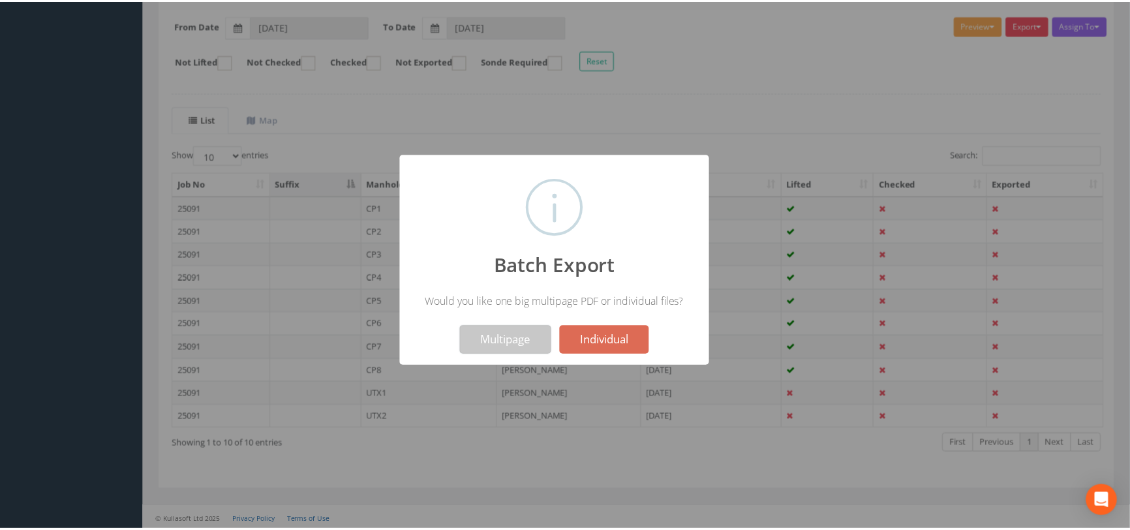
scroll to position [237, 0]
